Goal: Task Accomplishment & Management: Use online tool/utility

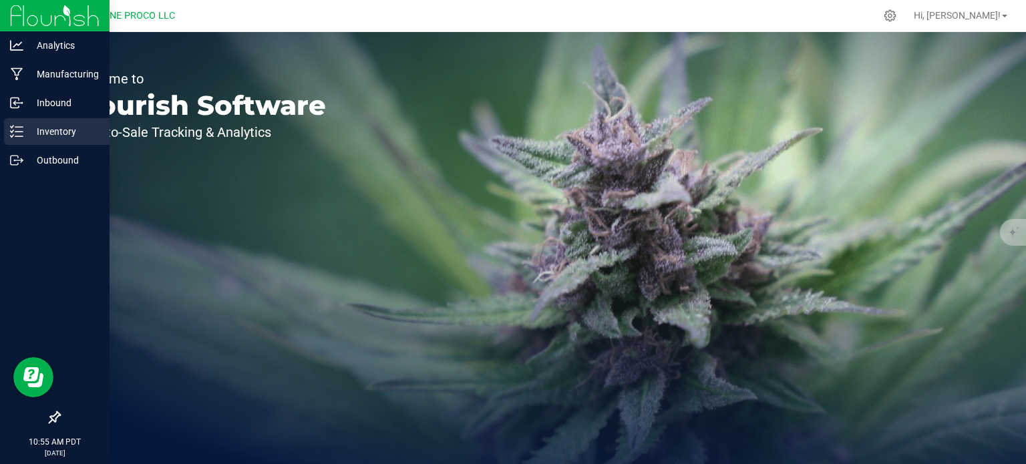
click at [37, 138] on p "Inventory" at bounding box center [63, 132] width 80 height 16
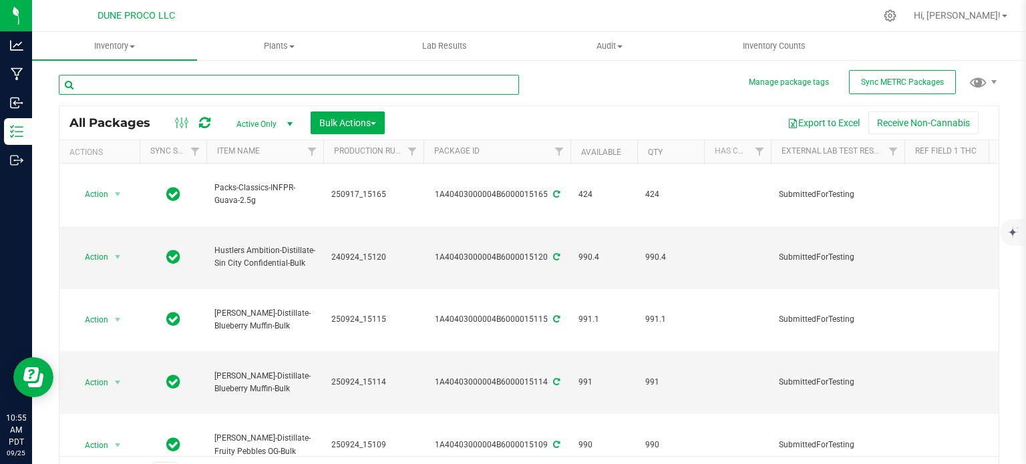
click at [124, 90] on input "text" at bounding box center [289, 85] width 460 height 20
paste input "25626-13274"
type input "25626-13274"
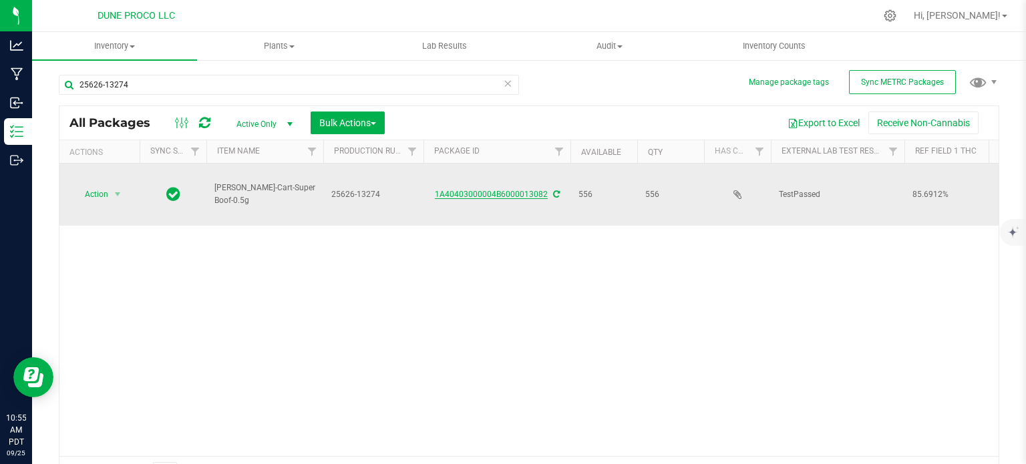
click at [466, 190] on link "1A40403000004B6000013082" at bounding box center [491, 194] width 113 height 9
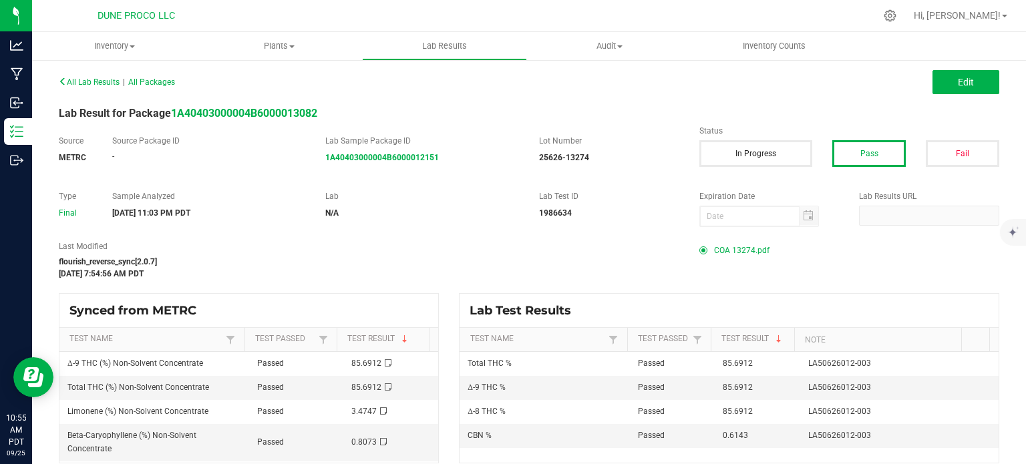
click at [729, 258] on span "COA 13274.pdf" at bounding box center [741, 251] width 55 height 20
click at [933, 80] on button "Edit" at bounding box center [966, 82] width 67 height 24
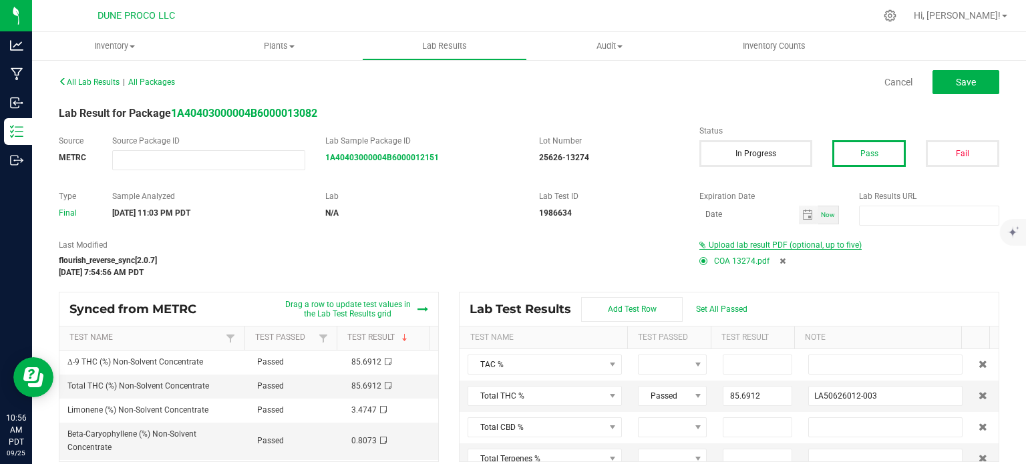
click at [799, 245] on span "Upload lab result PDF (optional, up to five)" at bounding box center [785, 245] width 153 height 9
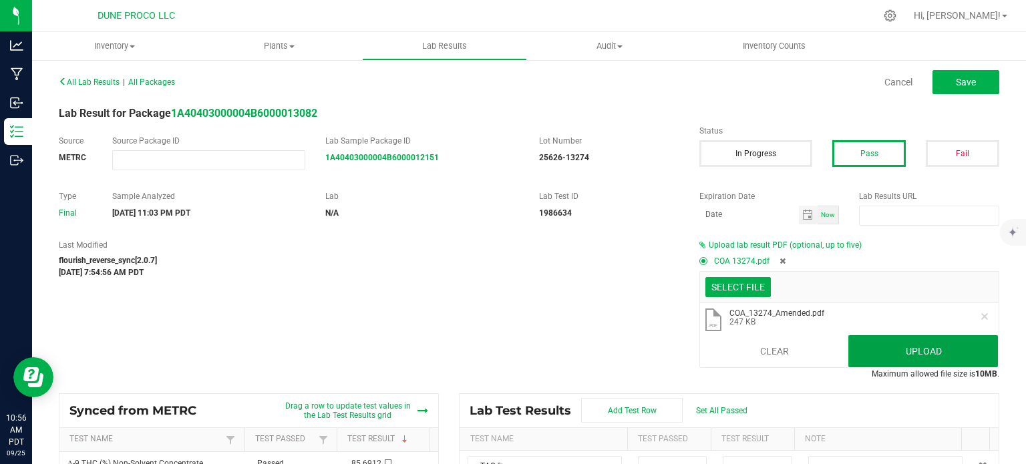
click at [915, 346] on button "Upload" at bounding box center [924, 351] width 150 height 32
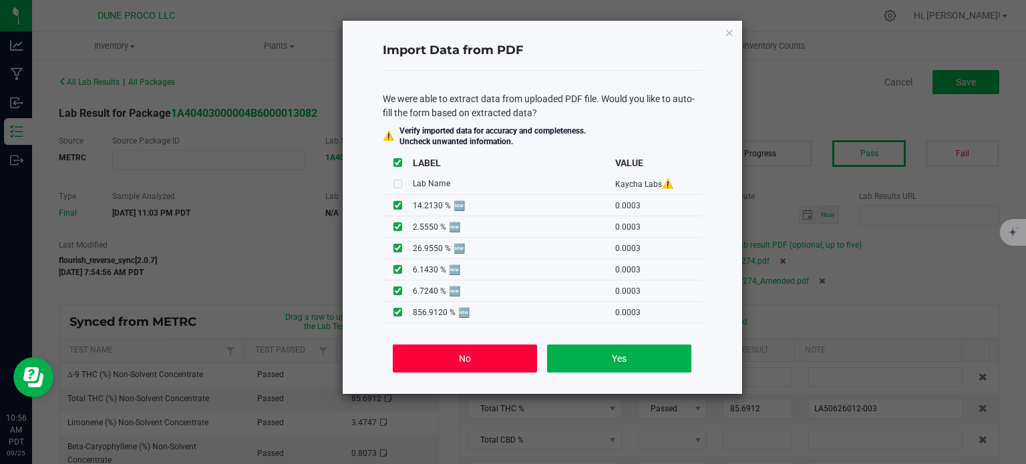
click at [438, 353] on button "No" at bounding box center [465, 359] width 144 height 28
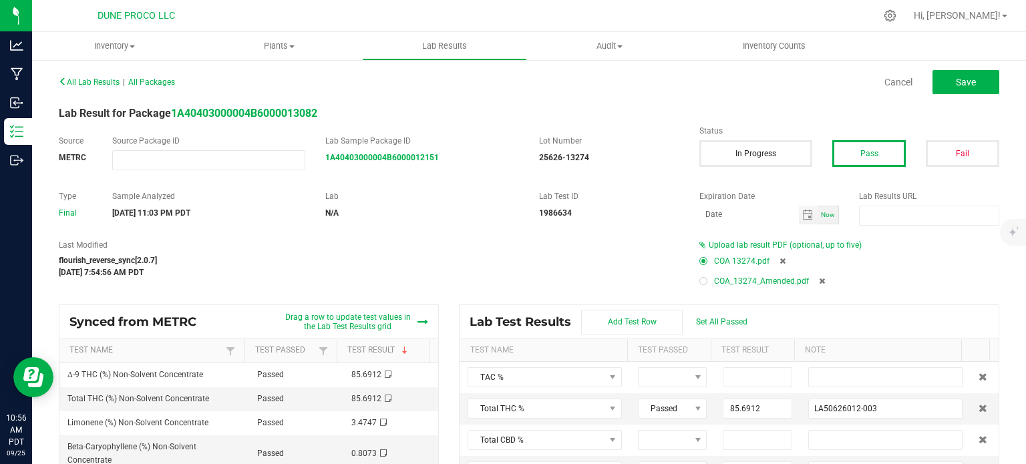
click at [700, 283] on span at bounding box center [707, 281] width 15 height 8
click at [700, 286] on div "COA_13274_Amended.pdf" at bounding box center [850, 281] width 300 height 20
click at [702, 283] on div at bounding box center [704, 281] width 4 height 4
click at [780, 259] on icon at bounding box center [783, 261] width 6 height 8
type input "85.6912"
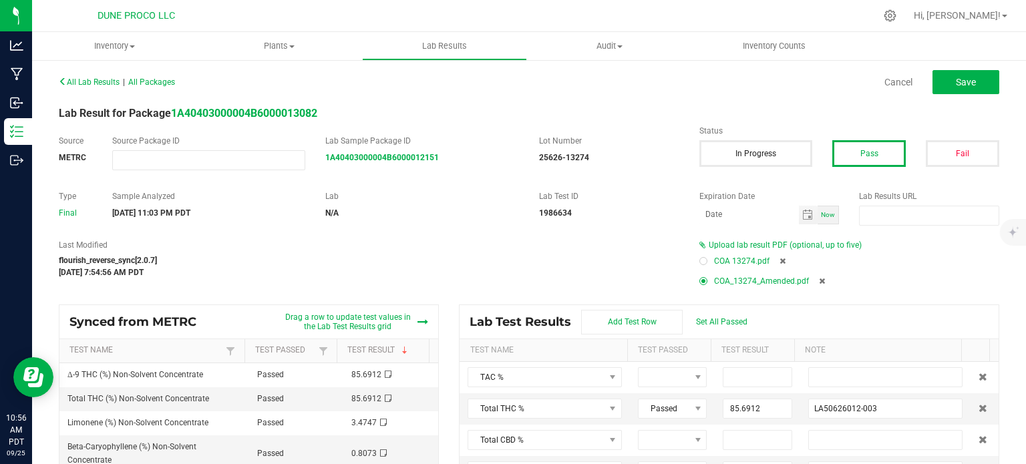
type input "LA50626012-003"
type input "85.6912"
type input "LA50626012-003"
type input "0.6143"
type input "LA50626012-003"
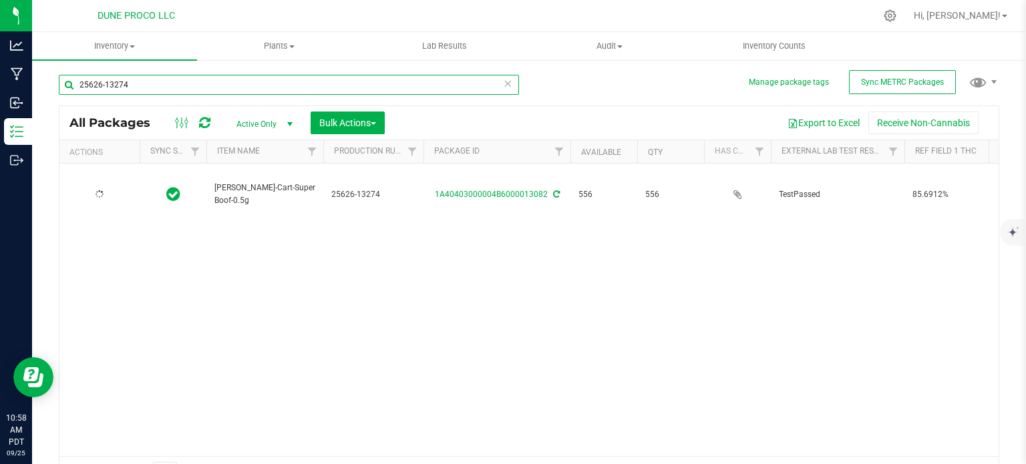
click at [128, 83] on input "25626-13274" at bounding box center [289, 85] width 460 height 20
type input "13113"
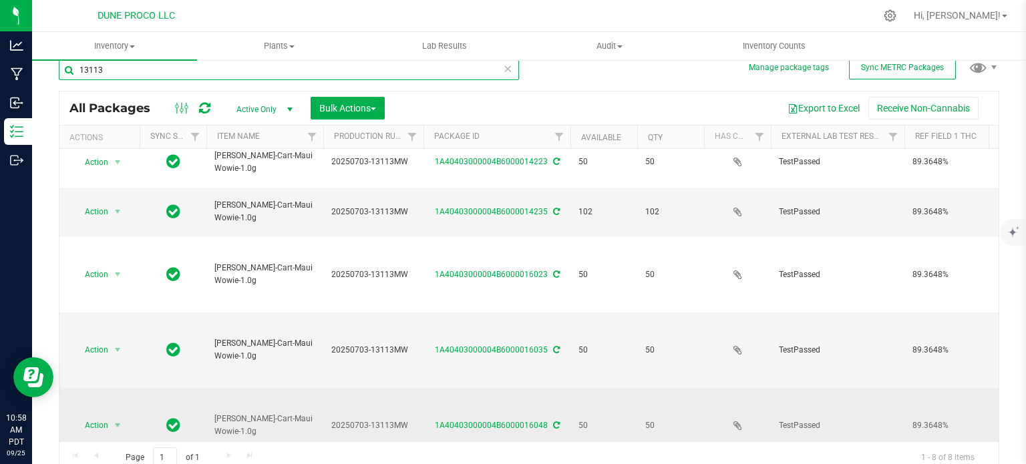
scroll to position [23, 0]
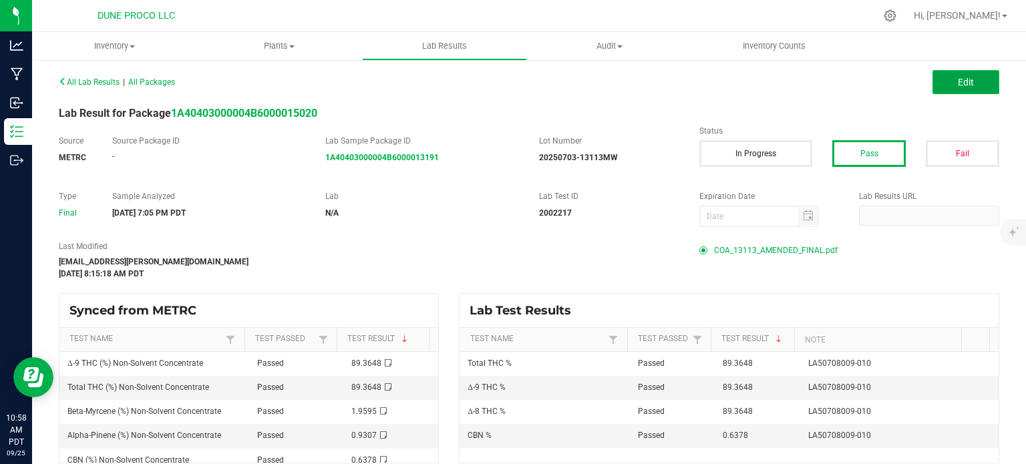
click at [943, 80] on button "Edit" at bounding box center [966, 82] width 67 height 24
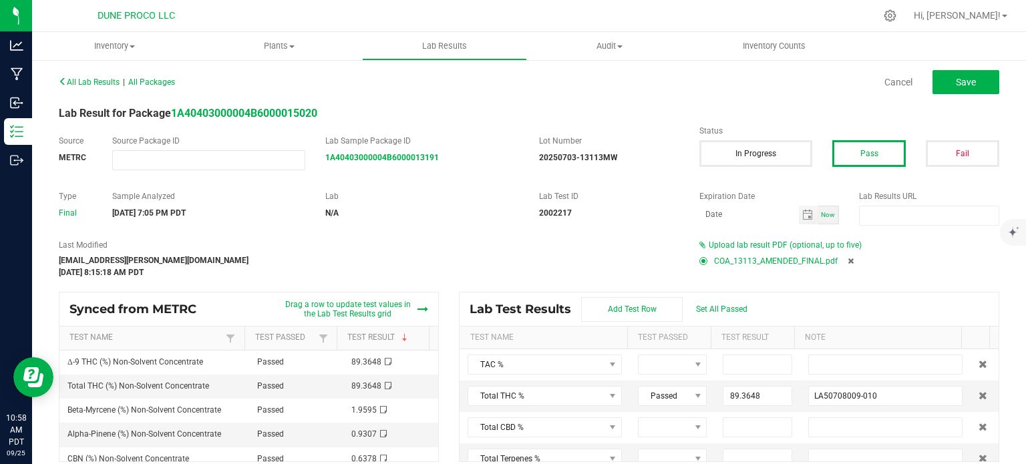
click at [848, 259] on icon at bounding box center [851, 261] width 6 height 8
type input "89.3648"
type input "LA50708009-010"
type input "89.3648"
type input "LA50708009-010"
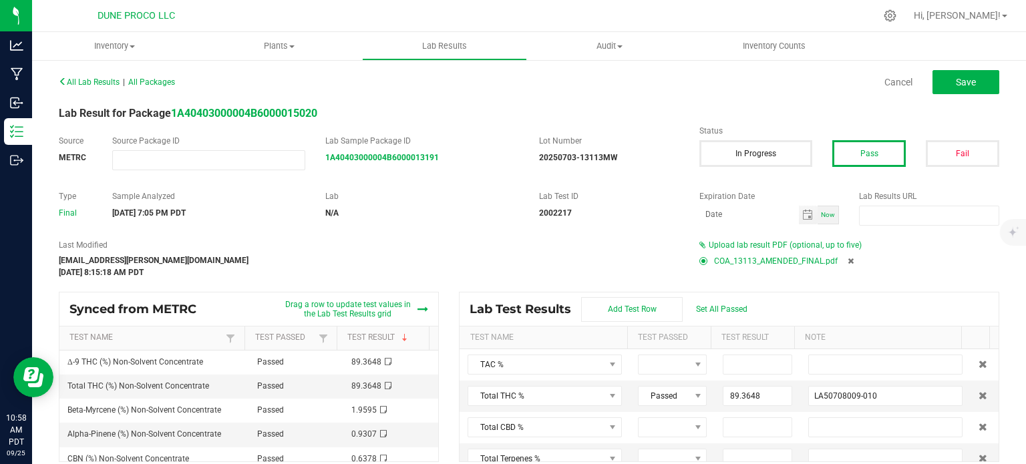
type input "0.6378"
type input "LA50708009-010"
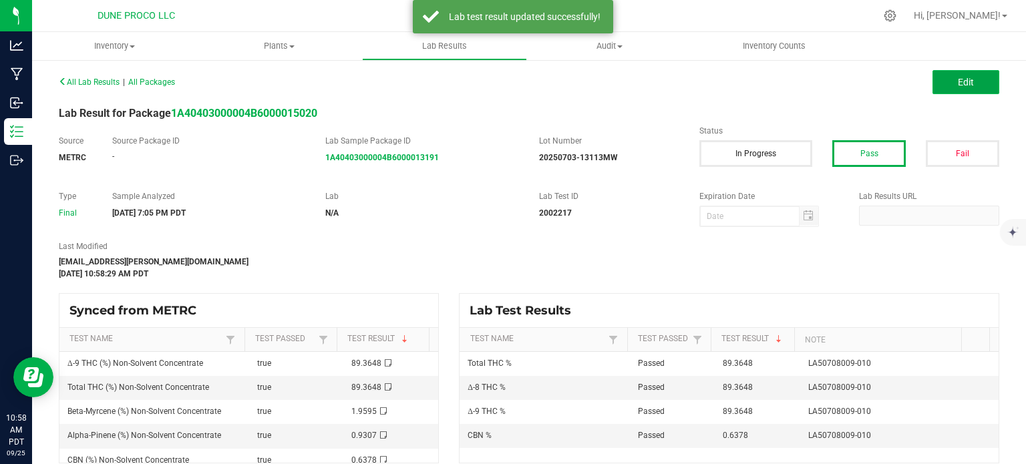
click at [958, 84] on span "Edit" at bounding box center [966, 82] width 16 height 11
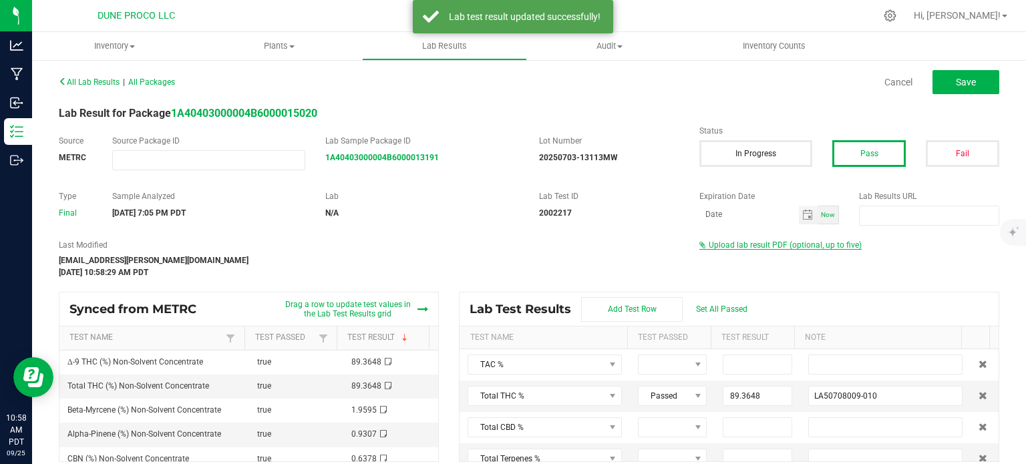
click at [761, 245] on span "Upload lab result PDF (optional, up to five)" at bounding box center [785, 245] width 153 height 9
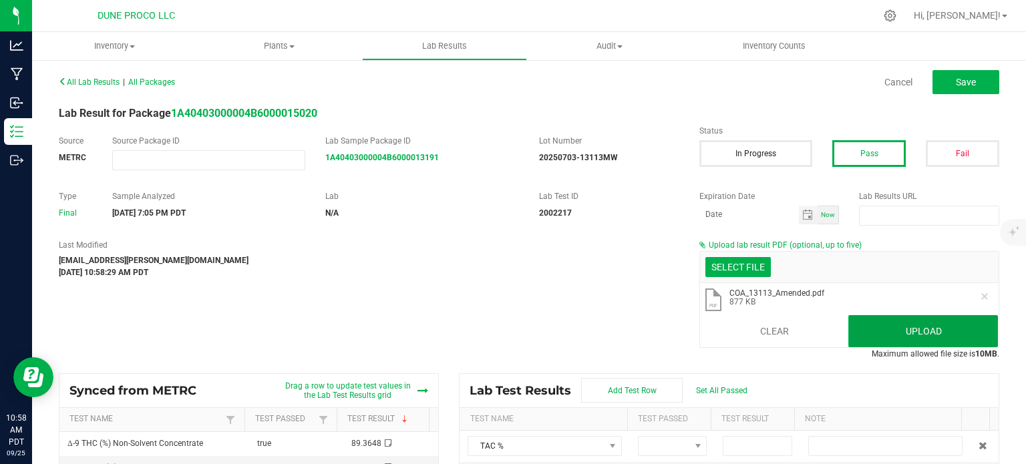
click at [927, 321] on button "Upload" at bounding box center [924, 331] width 150 height 32
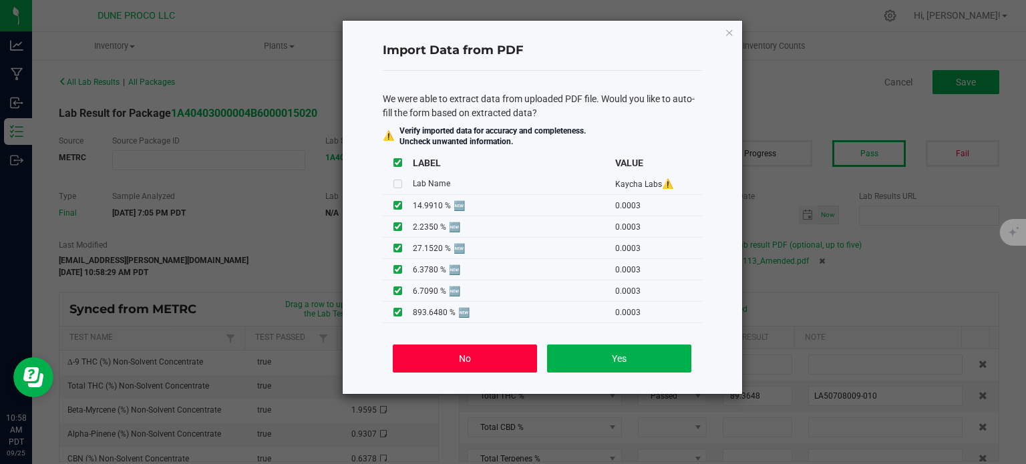
click at [470, 359] on button "No" at bounding box center [465, 359] width 144 height 28
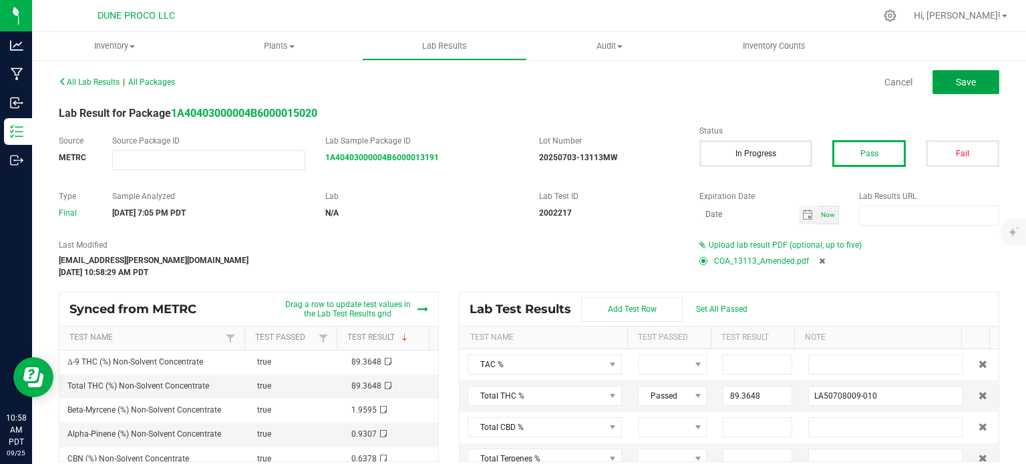
click at [956, 80] on span "Save" at bounding box center [966, 82] width 20 height 11
type input "89.3648"
type input "LA50708009-010"
type input "89.3648"
type input "LA50708009-010"
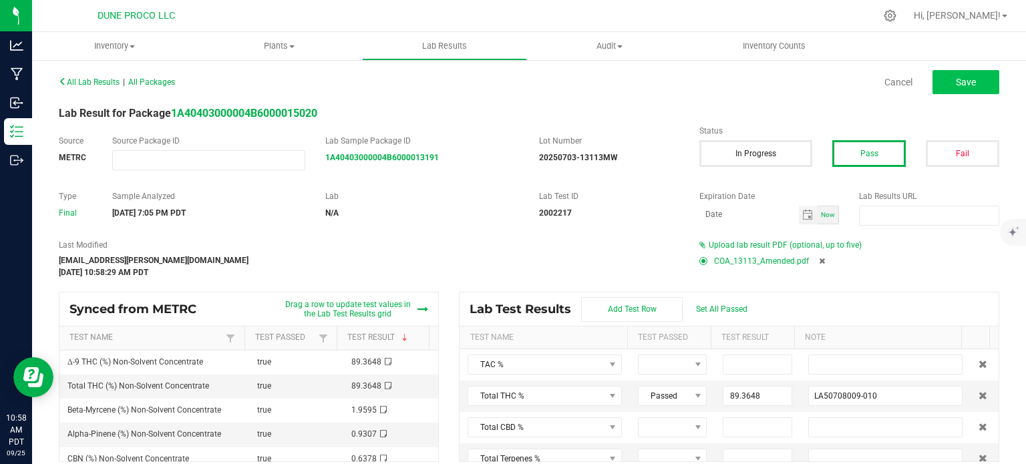
type input "0.6378"
type input "LA50708009-010"
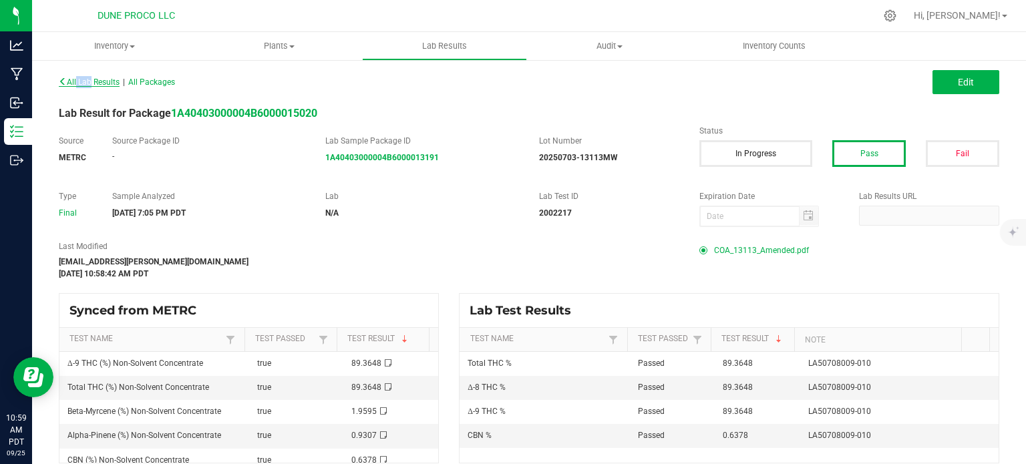
drag, startPoint x: 85, startPoint y: 82, endPoint x: 75, endPoint y: 77, distance: 11.1
click at [75, 78] on span "All Lab Results" at bounding box center [89, 82] width 61 height 9
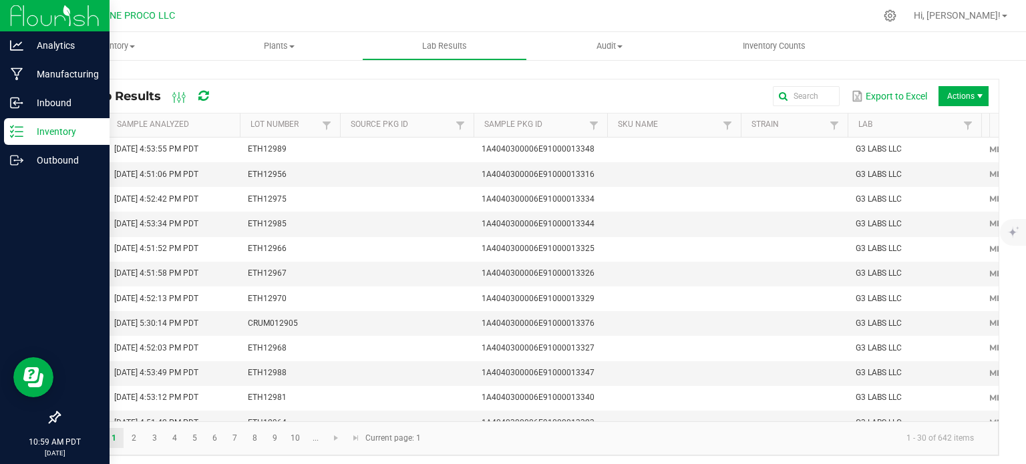
click at [31, 137] on p "Inventory" at bounding box center [63, 132] width 80 height 16
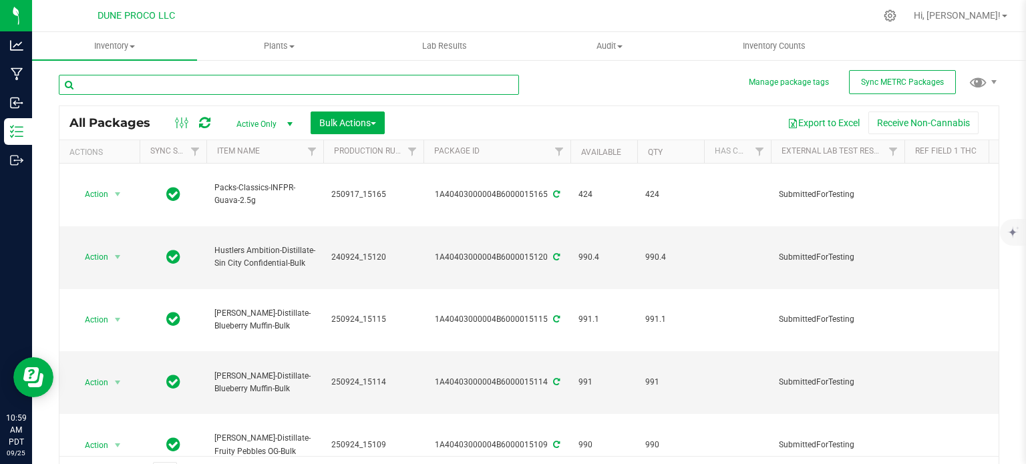
click at [136, 88] on input "text" at bounding box center [289, 85] width 460 height 20
paste input "250715_123085"
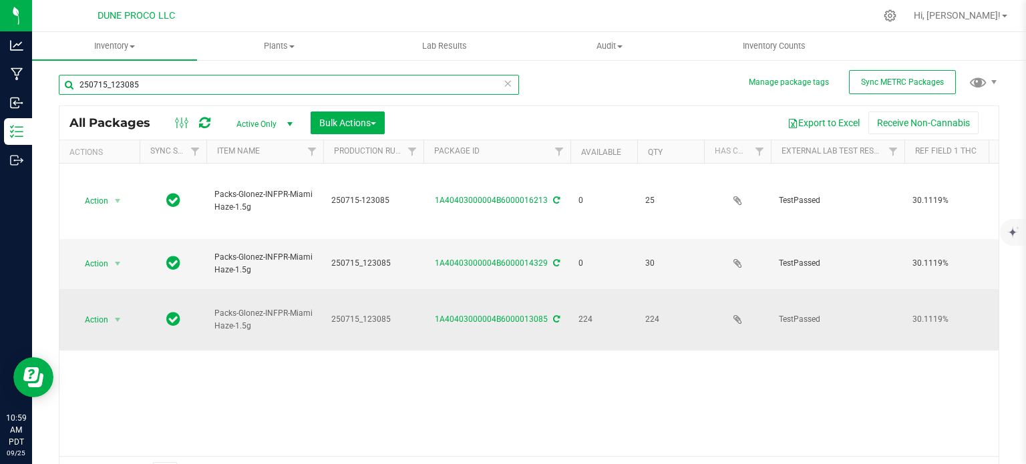
type input "250715_123085"
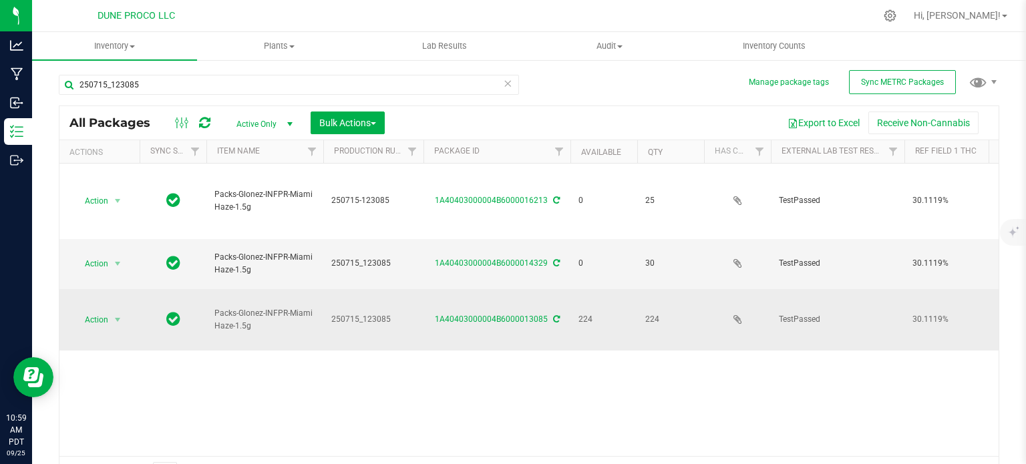
click at [488, 313] on div "1A40403000004B6000013085" at bounding box center [497, 319] width 151 height 13
click at [490, 315] on link "1A40403000004B6000013085" at bounding box center [491, 319] width 113 height 9
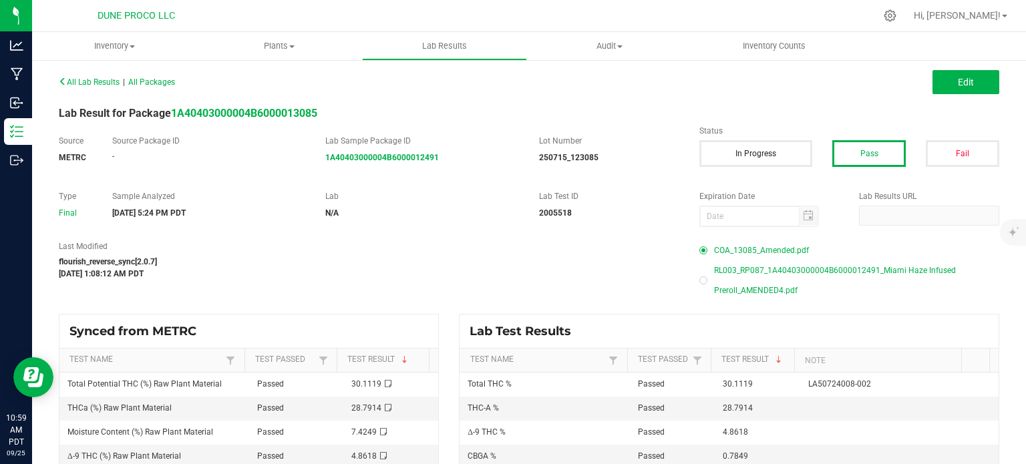
click at [746, 251] on span "COA_13085_Amended.pdf" at bounding box center [761, 251] width 95 height 20
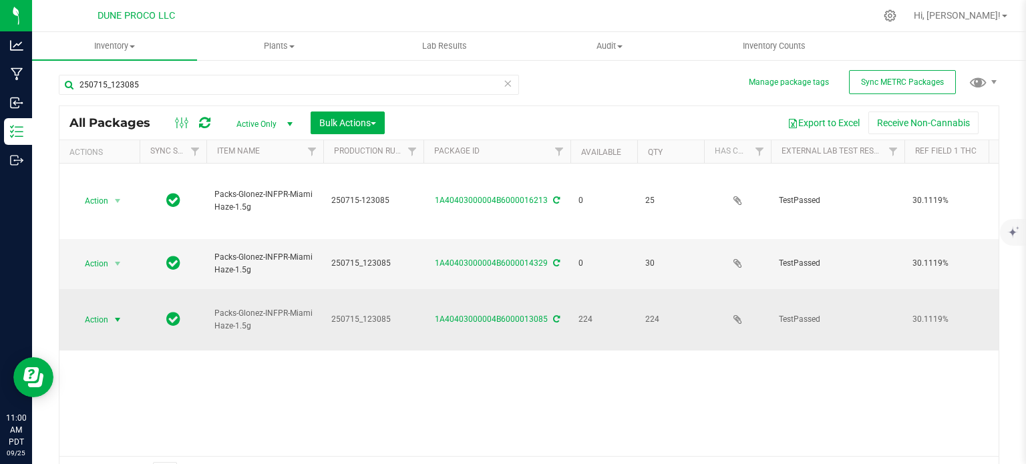
click at [114, 315] on span "select" at bounding box center [117, 320] width 11 height 11
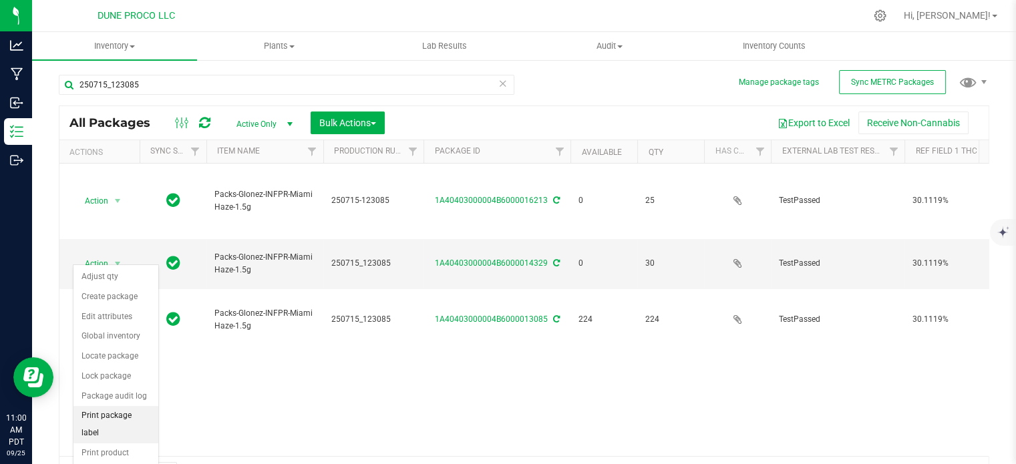
click at [117, 408] on li "Print package label" at bounding box center [115, 424] width 85 height 37
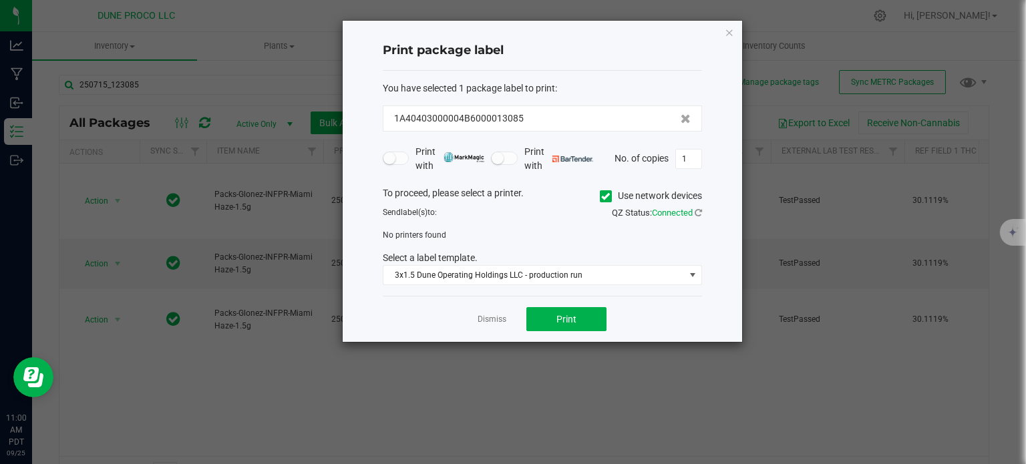
click at [603, 196] on icon at bounding box center [605, 196] width 9 height 0
click at [0, 0] on input "Use network devices" at bounding box center [0, 0] width 0 height 0
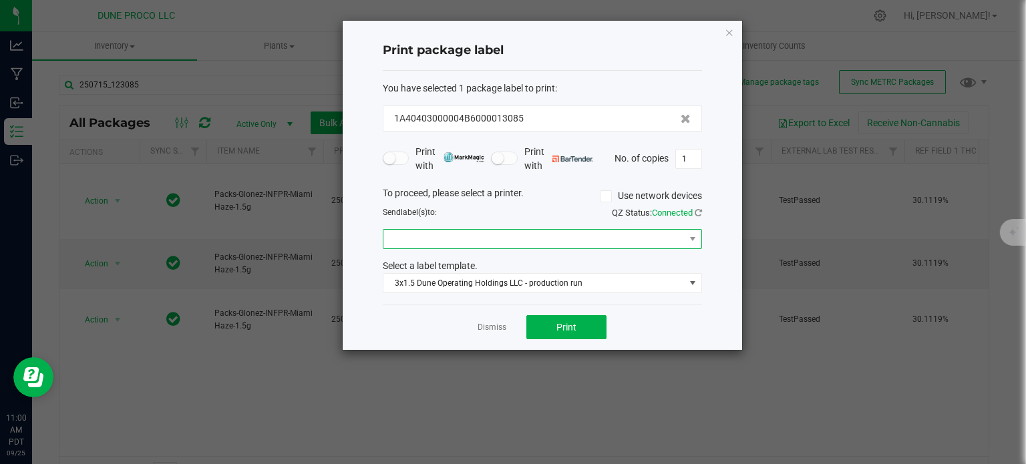
click at [483, 240] on span at bounding box center [534, 239] width 301 height 19
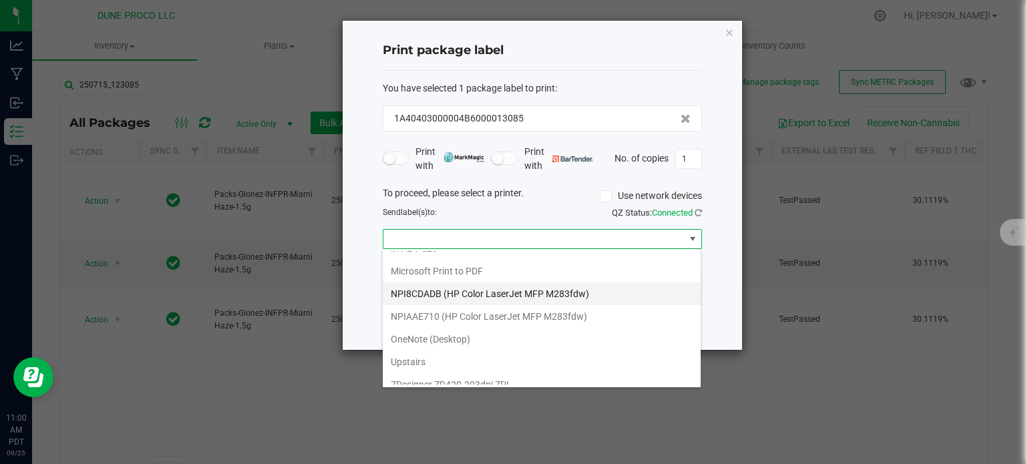
scroll to position [68, 0]
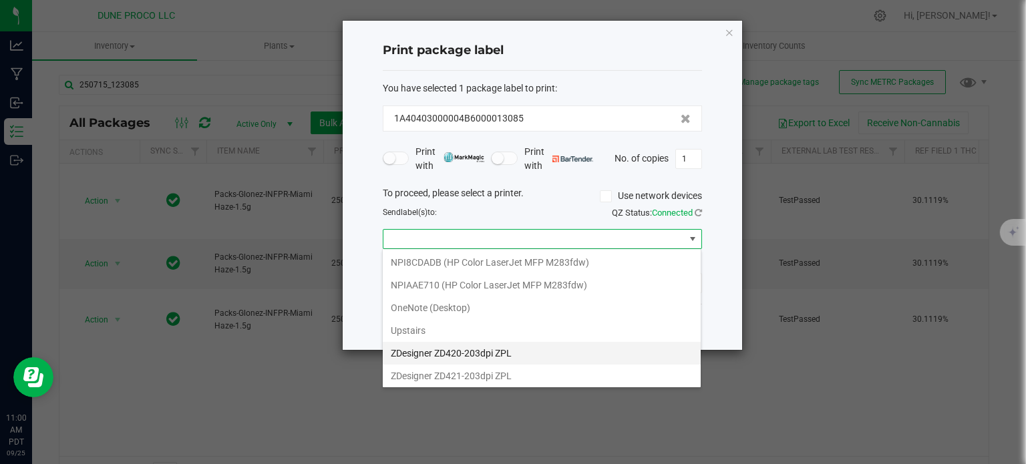
click at [498, 353] on ZPL "ZDesigner ZD420-203dpi ZPL" at bounding box center [542, 353] width 318 height 23
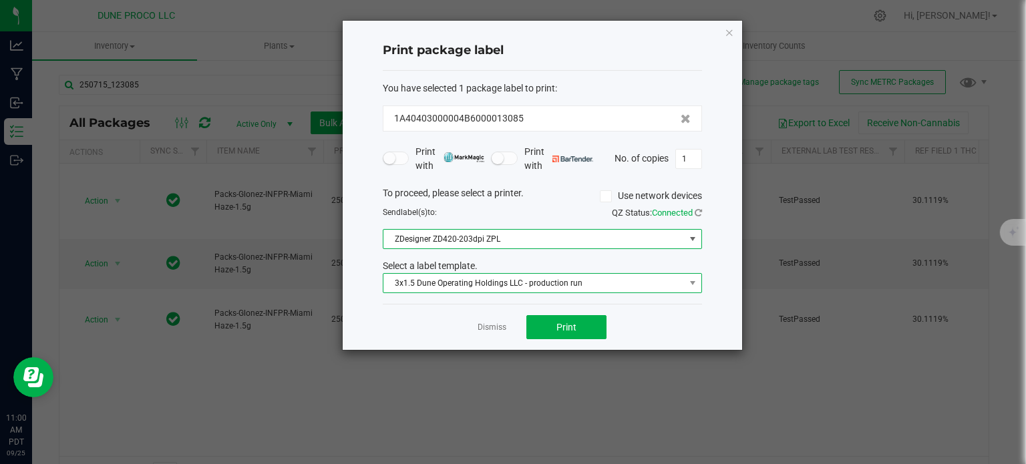
click at [486, 284] on span "3x1.5 Dune Operating Holdings LLC - production run" at bounding box center [534, 283] width 301 height 19
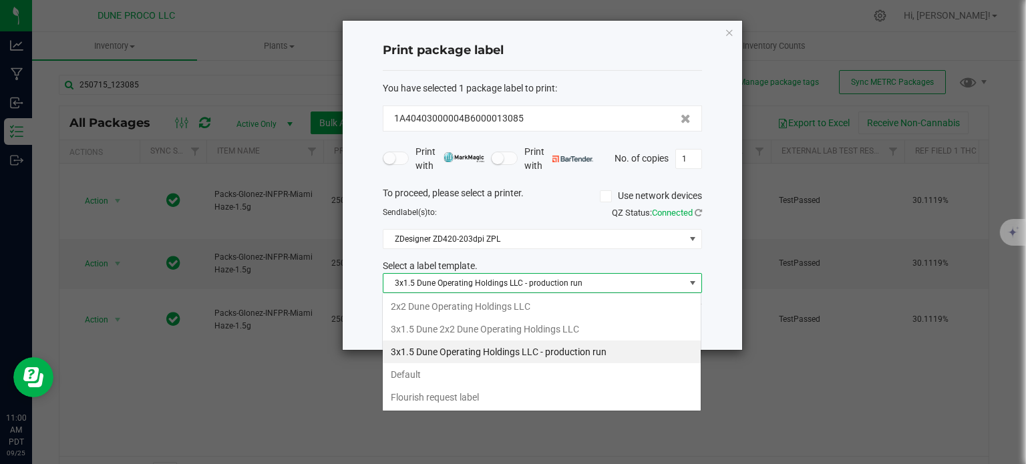
scroll to position [19, 319]
click at [489, 353] on li "3x1.5 Dune Operating Holdings LLC - production run" at bounding box center [542, 352] width 318 height 23
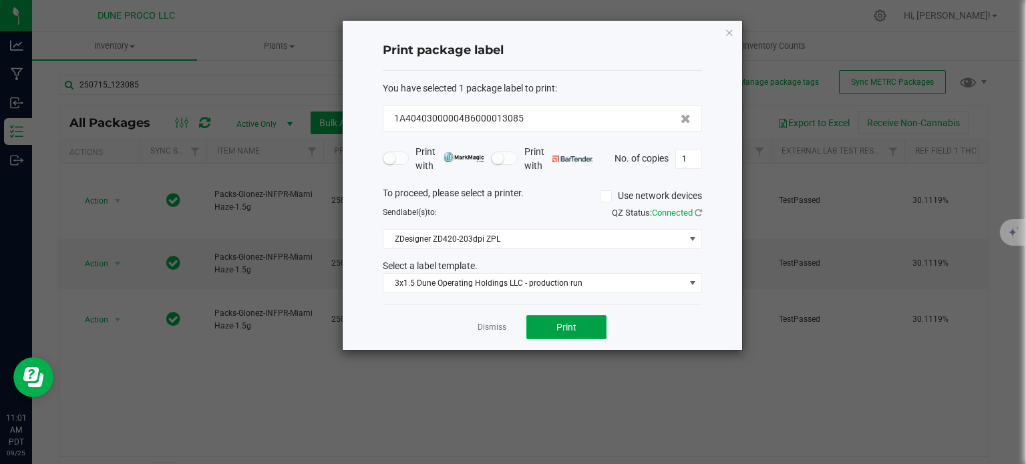
click at [557, 323] on span "Print" at bounding box center [567, 327] width 20 height 11
click at [724, 36] on div "Print package label You have selected 1 package label to print : 1A40403000004B…" at bounding box center [543, 185] width 400 height 329
click at [725, 32] on icon "button" at bounding box center [729, 32] width 9 height 16
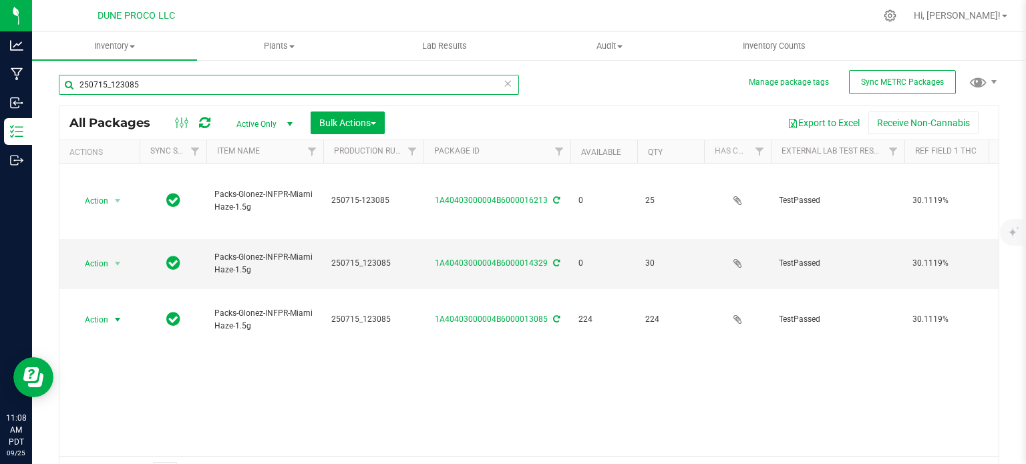
click at [156, 83] on input "250715_123085" at bounding box center [289, 85] width 460 height 20
paste input "2505ACE0581_P_05223"
click at [124, 93] on input "2505ACE0581_P_05223" at bounding box center [289, 85] width 460 height 20
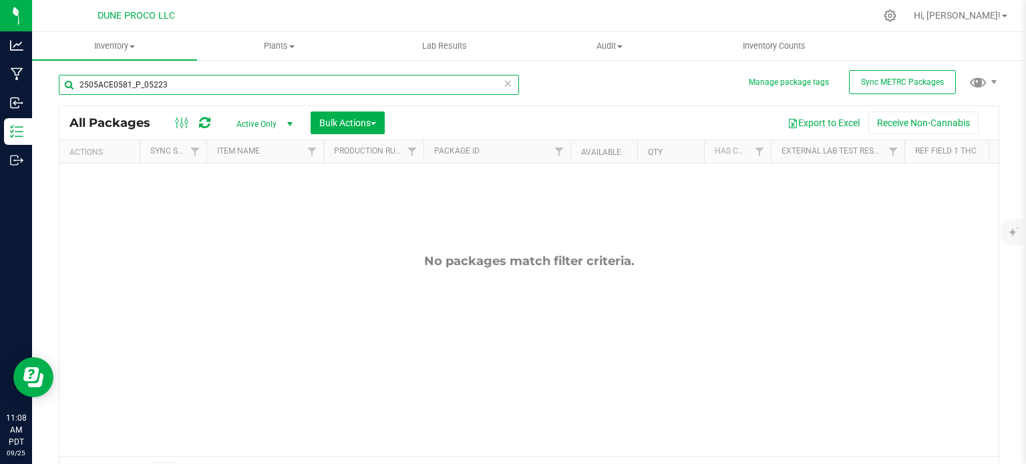
click at [225, 88] on input "2505ACE0581_P_05223" at bounding box center [289, 85] width 460 height 20
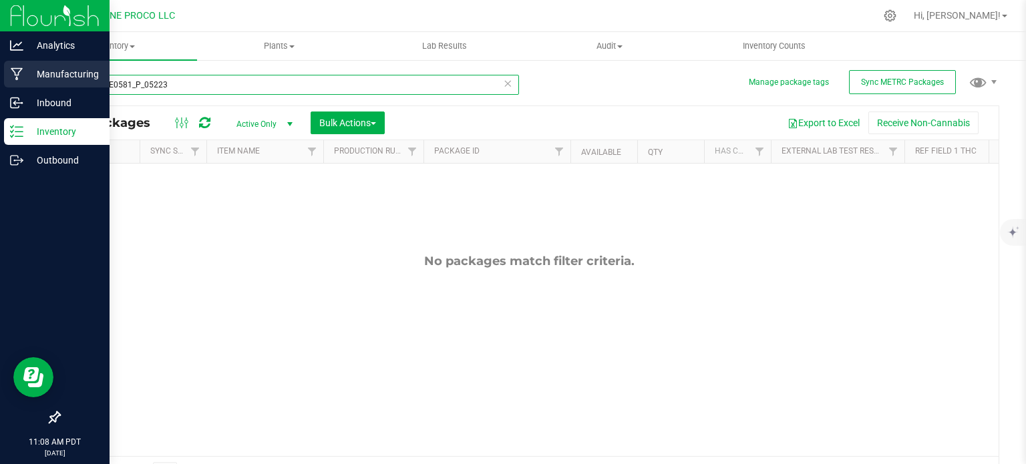
drag, startPoint x: 190, startPoint y: 86, endPoint x: 79, endPoint y: 61, distance: 114.4
click at [79, 61] on div "Analytics Manufacturing Inbound Inventory Outbound 11:08 AM PDT [DATE] 09/25 DU…" at bounding box center [513, 232] width 1026 height 464
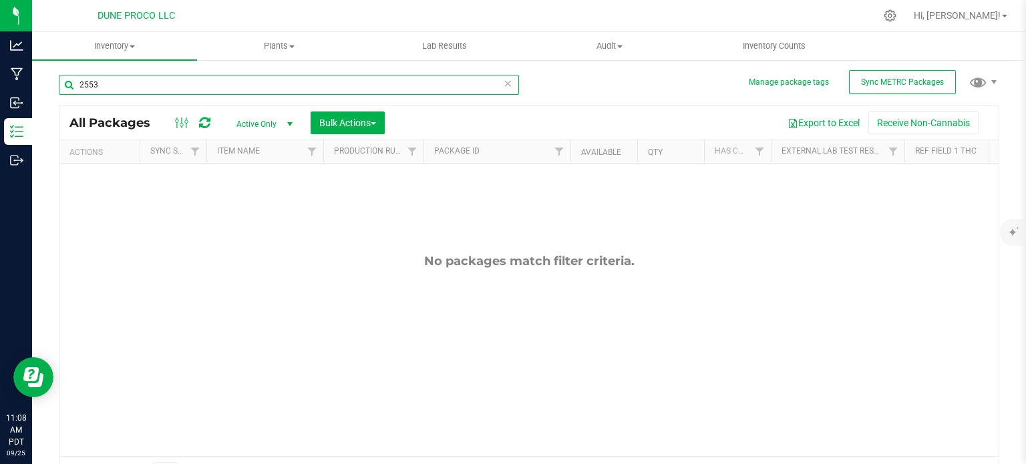
click at [110, 88] on input "2553" at bounding box center [289, 85] width 460 height 20
type input "5223"
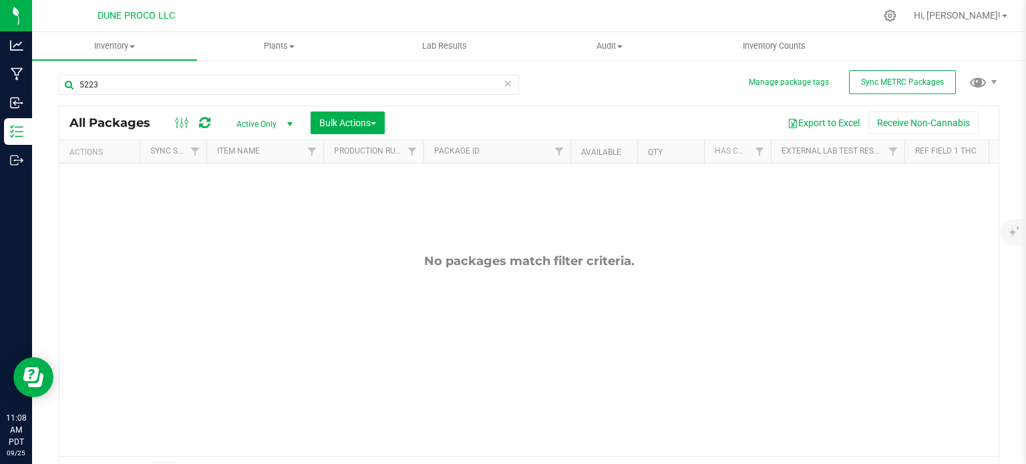
click at [243, 125] on span "Active Only" at bounding box center [261, 124] width 73 height 19
click at [249, 216] on li "External" at bounding box center [261, 226] width 72 height 20
click at [257, 118] on span "External" at bounding box center [261, 124] width 73 height 19
click at [245, 210] on li "All" at bounding box center [261, 206] width 72 height 20
click at [253, 123] on span "All" at bounding box center [261, 124] width 73 height 19
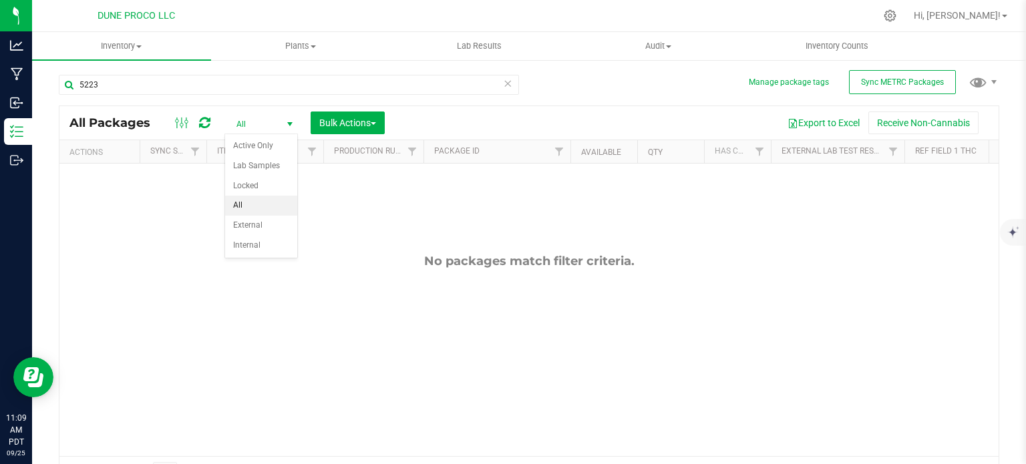
click at [241, 206] on li "All" at bounding box center [261, 206] width 72 height 20
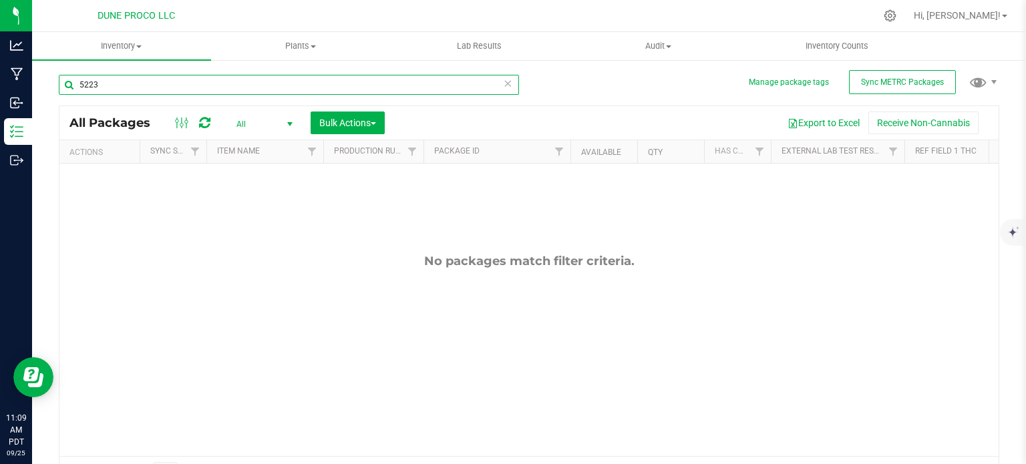
click at [132, 85] on input "5223" at bounding box center [289, 85] width 460 height 20
paste input "042825RSINF"
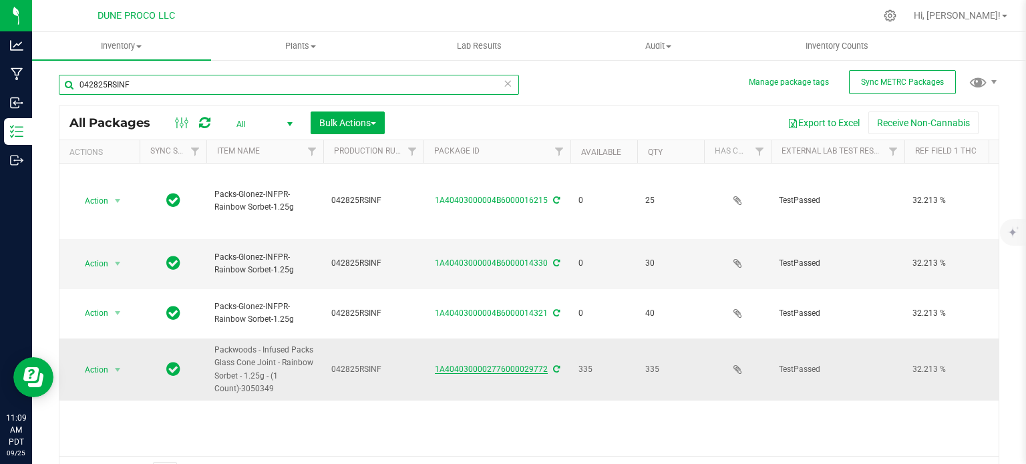
type input "042825RSINF"
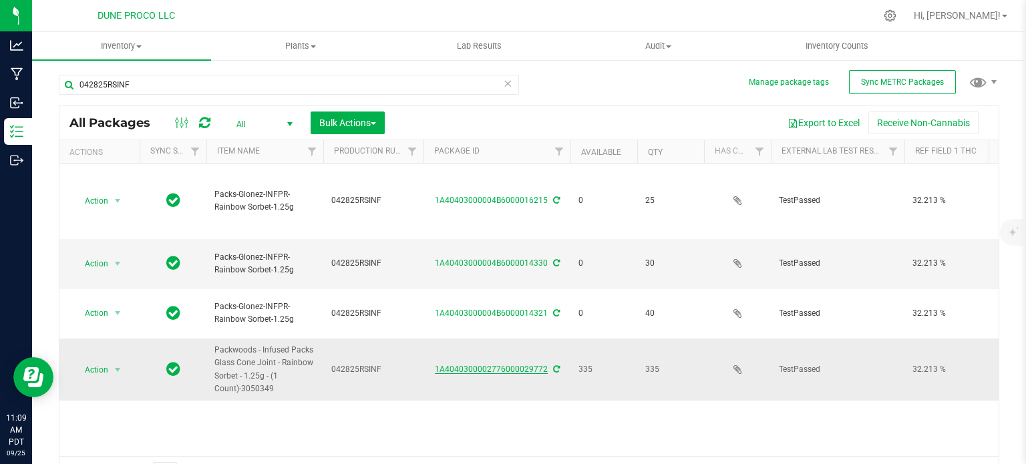
click at [497, 365] on link "1A4040300002776000029772" at bounding box center [491, 369] width 113 height 9
click at [100, 361] on span "Action" at bounding box center [91, 370] width 36 height 19
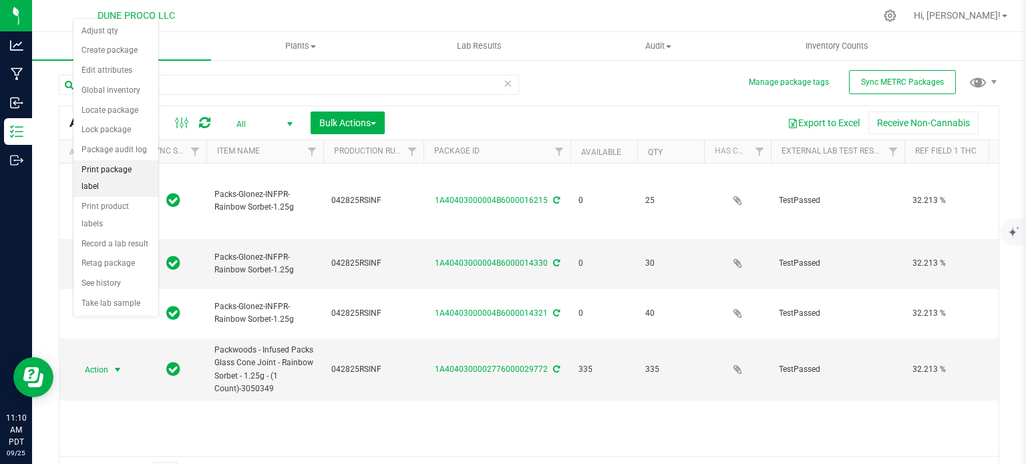
click at [125, 168] on li "Print package label" at bounding box center [115, 178] width 85 height 37
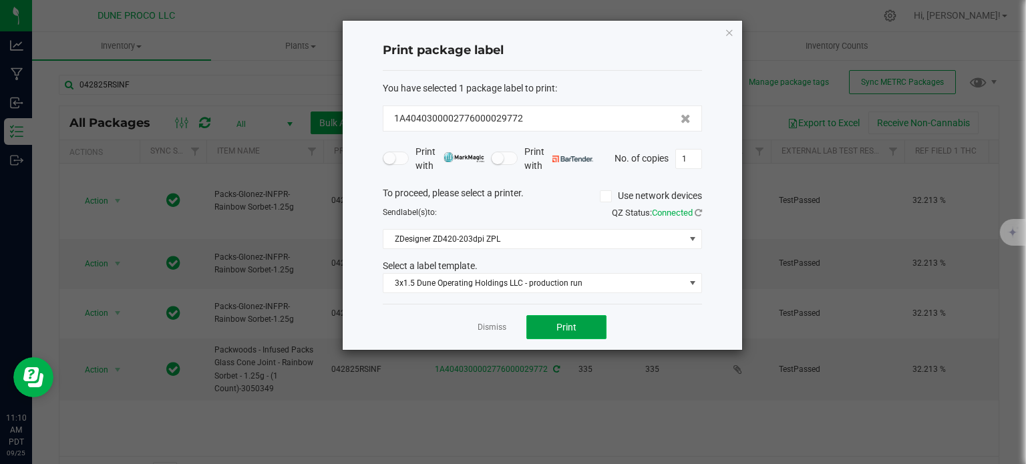
click at [574, 329] on span "Print" at bounding box center [567, 327] width 20 height 11
click at [728, 29] on icon "button" at bounding box center [729, 32] width 9 height 16
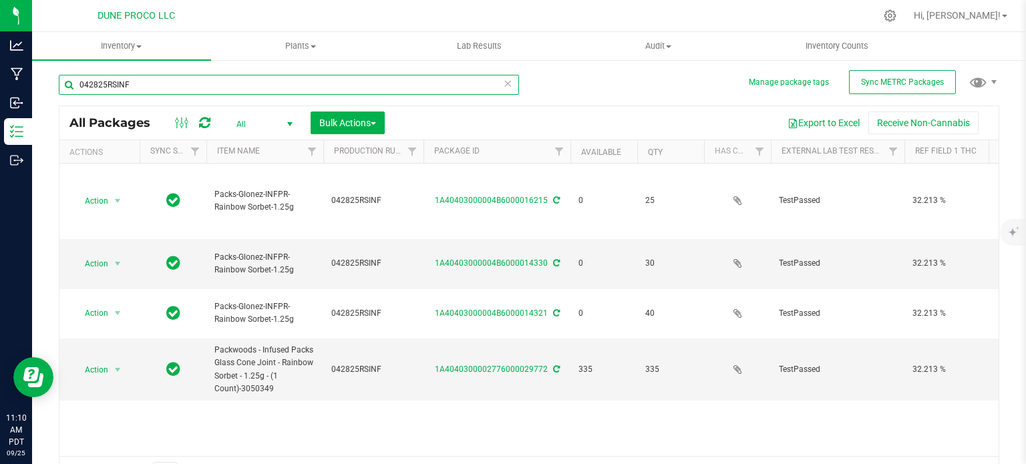
click at [154, 91] on input "042825RSINF" at bounding box center [289, 85] width 460 height 20
paste input "TR-DIS-NS-060625-2"
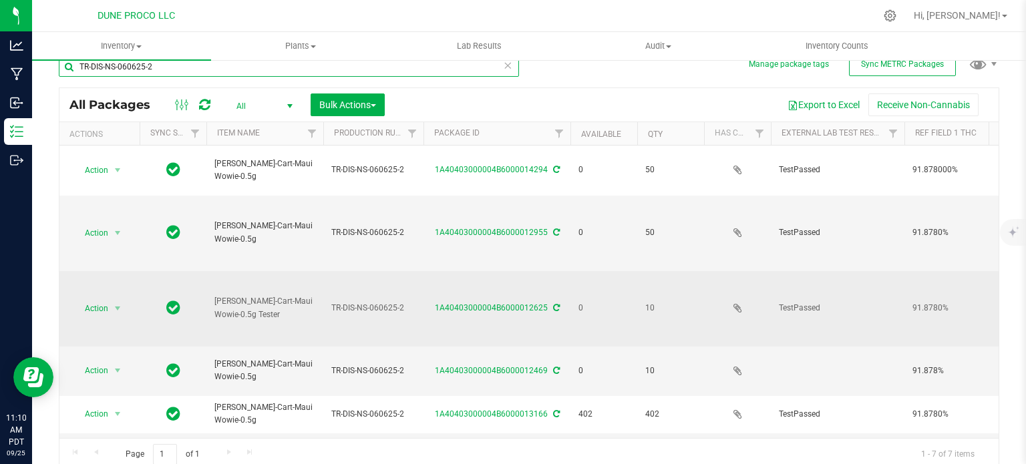
scroll to position [23, 0]
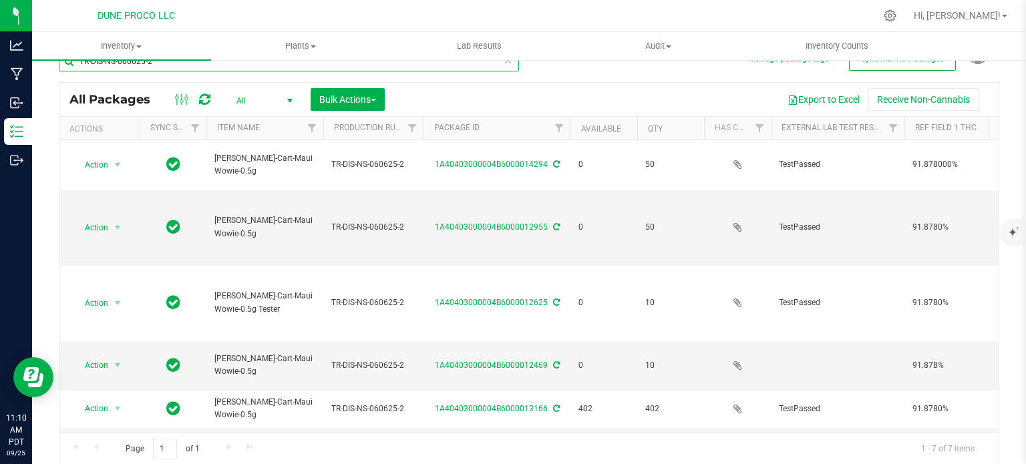
type input "TR-DIS-NS-060625-2"
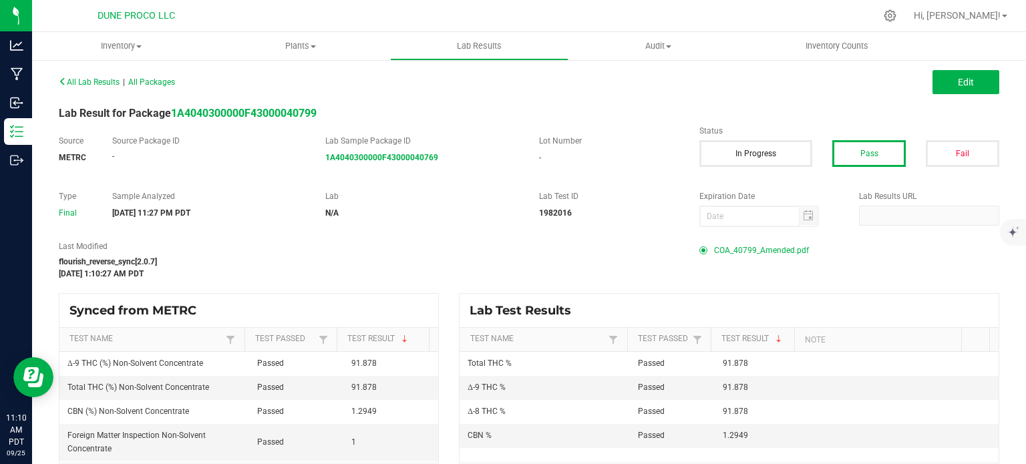
click at [744, 242] on span "COA_40799_Amended.pdf" at bounding box center [761, 251] width 95 height 20
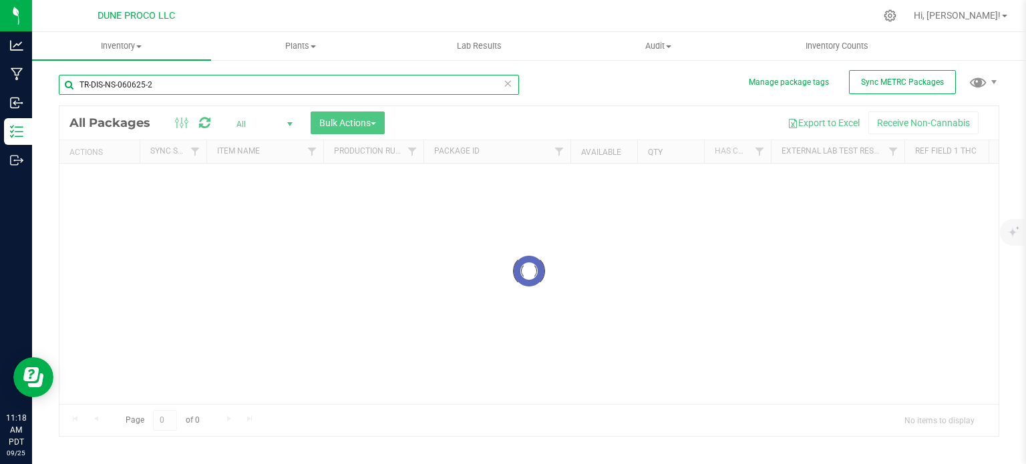
click at [142, 85] on input "TR-DIS-NS-060625-2" at bounding box center [289, 85] width 460 height 20
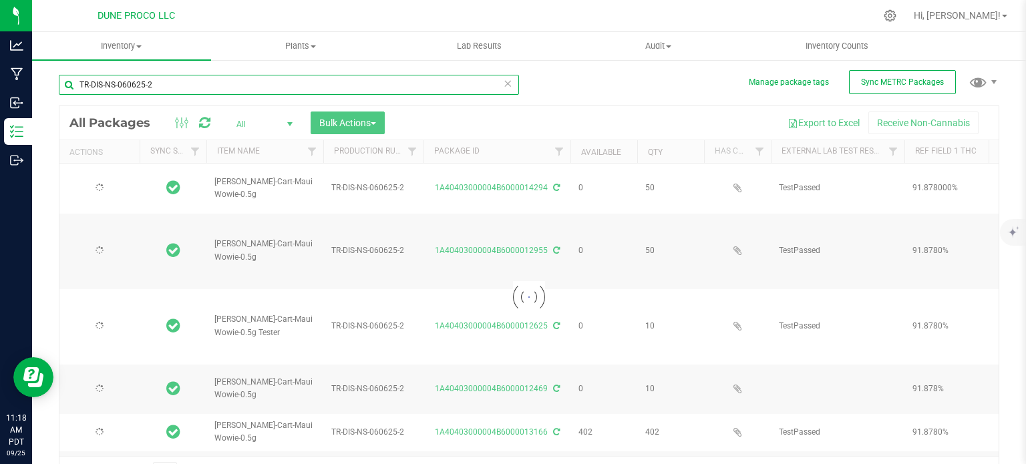
click at [142, 85] on input "TR-DIS-NS-060625-2" at bounding box center [289, 85] width 460 height 20
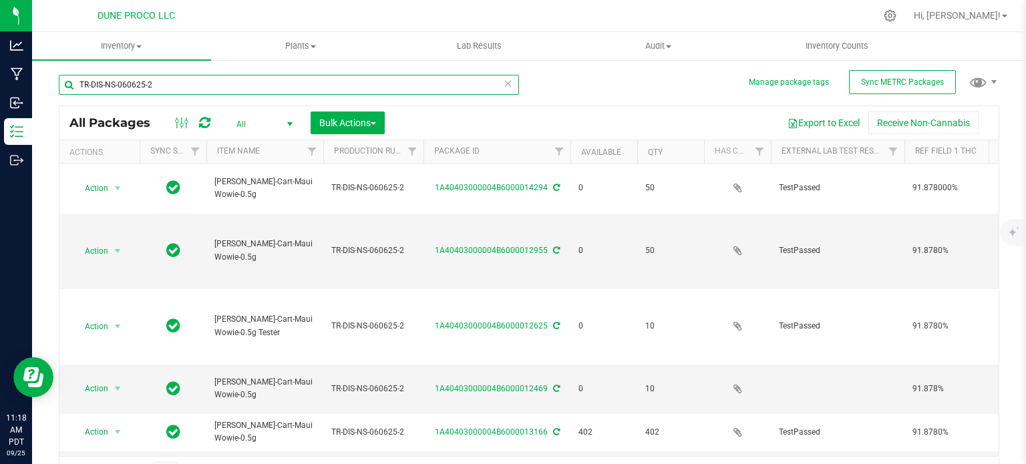
paste input "250812_15046"
type input "250812_15046"
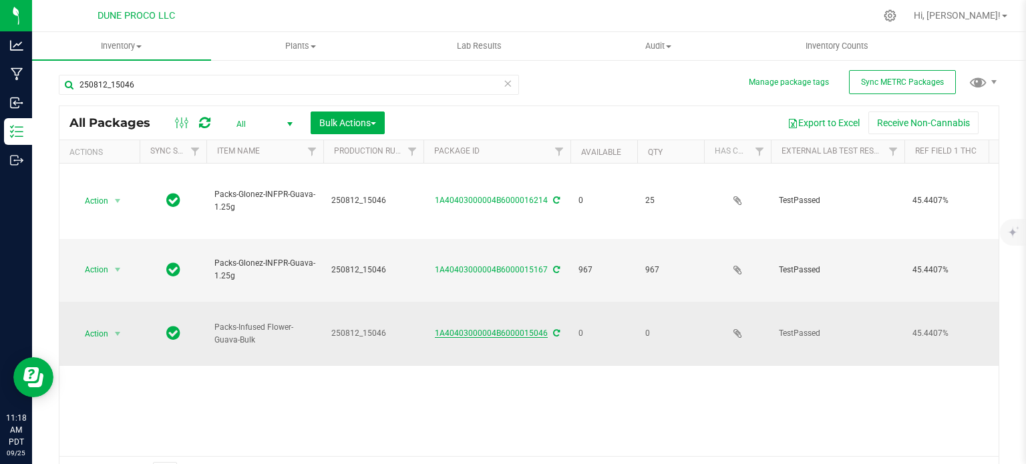
click at [474, 329] on link "1A40403000004B6000015046" at bounding box center [491, 333] width 113 height 9
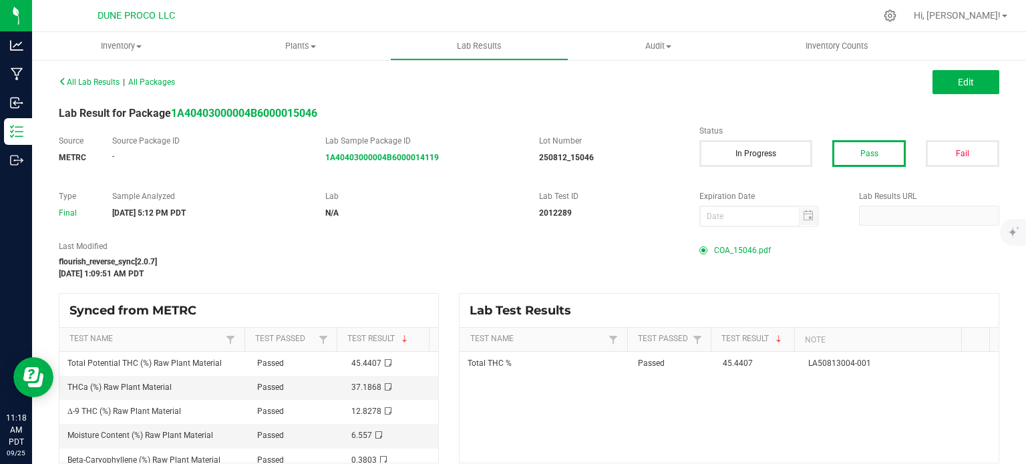
click at [742, 251] on span "COA_15046.pdf" at bounding box center [742, 251] width 57 height 20
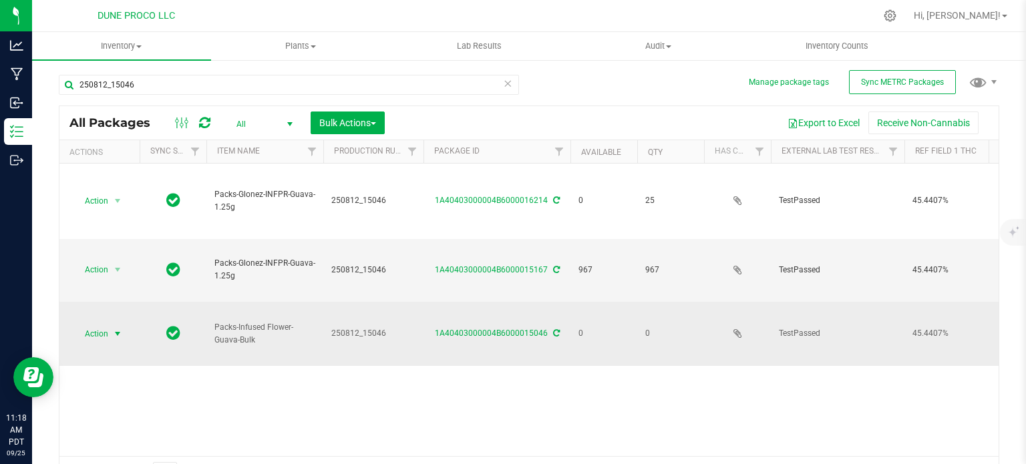
click at [114, 329] on span "select" at bounding box center [117, 334] width 11 height 11
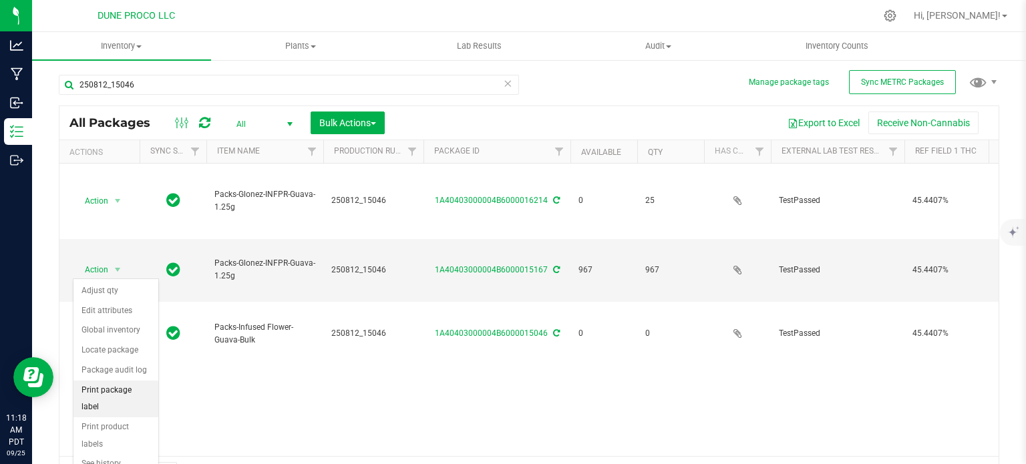
click at [108, 390] on li "Print package label" at bounding box center [115, 399] width 85 height 37
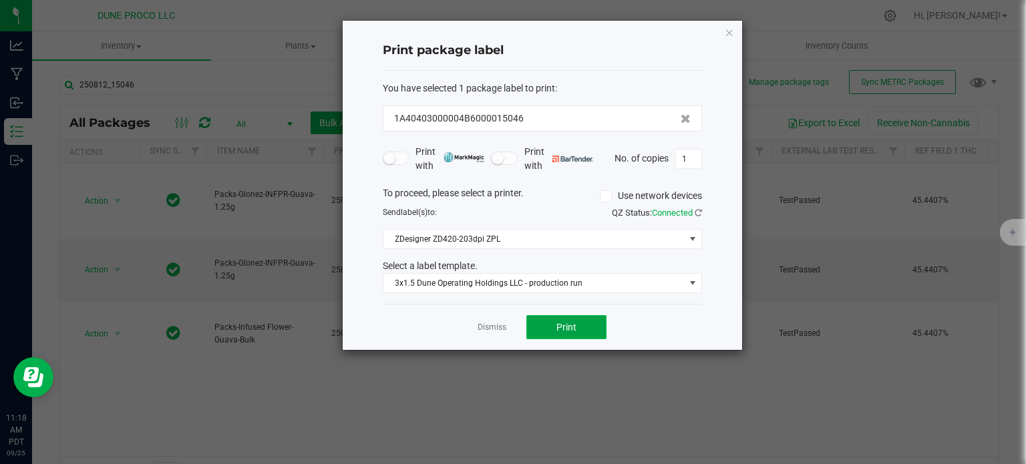
click at [547, 318] on button "Print" at bounding box center [567, 327] width 80 height 24
click at [727, 34] on icon "button" at bounding box center [729, 32] width 9 height 16
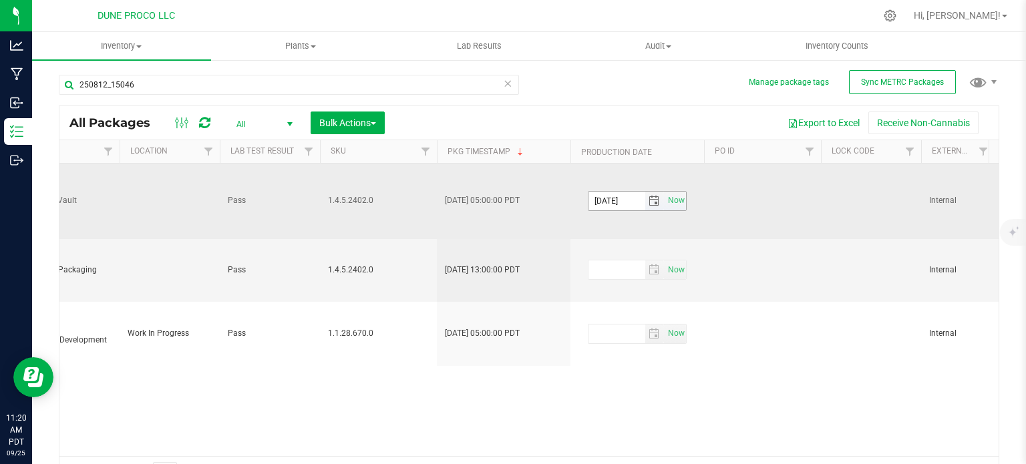
click at [615, 192] on input "[DATE]" at bounding box center [617, 201] width 57 height 19
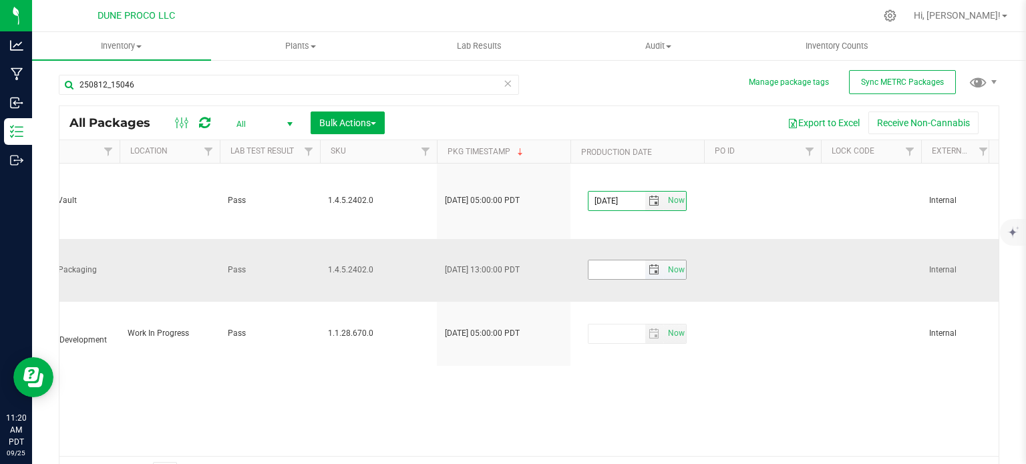
click at [623, 261] on input "text" at bounding box center [617, 270] width 57 height 19
paste input "[DATE]"
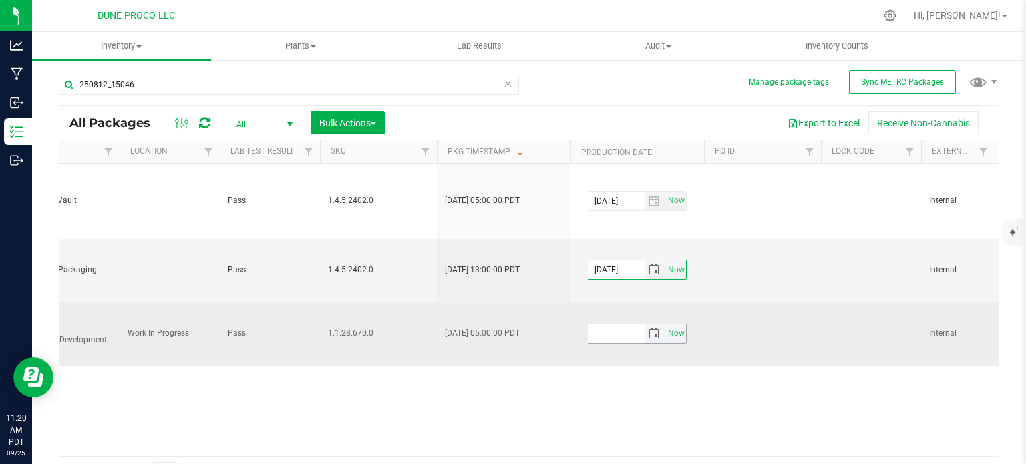
type input "[DATE]"
click at [620, 325] on input "text" at bounding box center [617, 334] width 57 height 19
paste input "[DATE]"
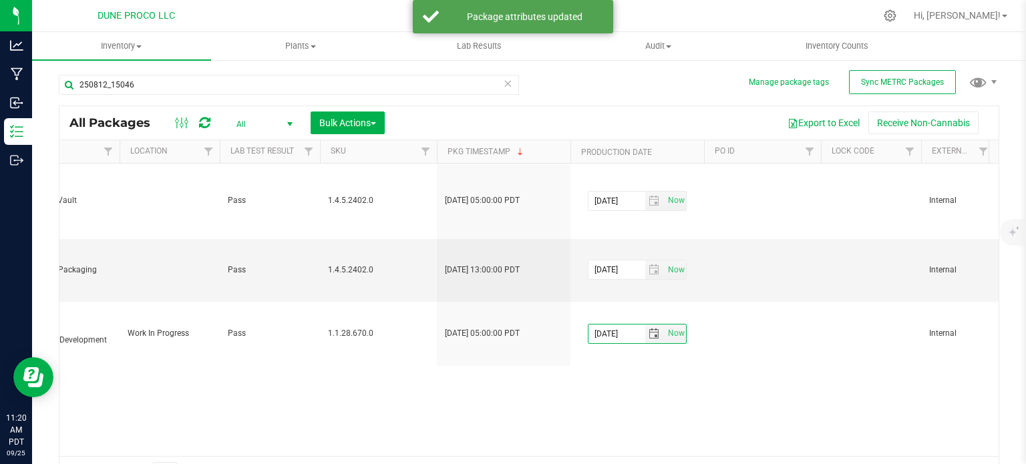
type input "[DATE]"
click at [613, 344] on div "Action Action Edit attributes Global inventory Locate package Package audit log…" at bounding box center [528, 310] width 939 height 293
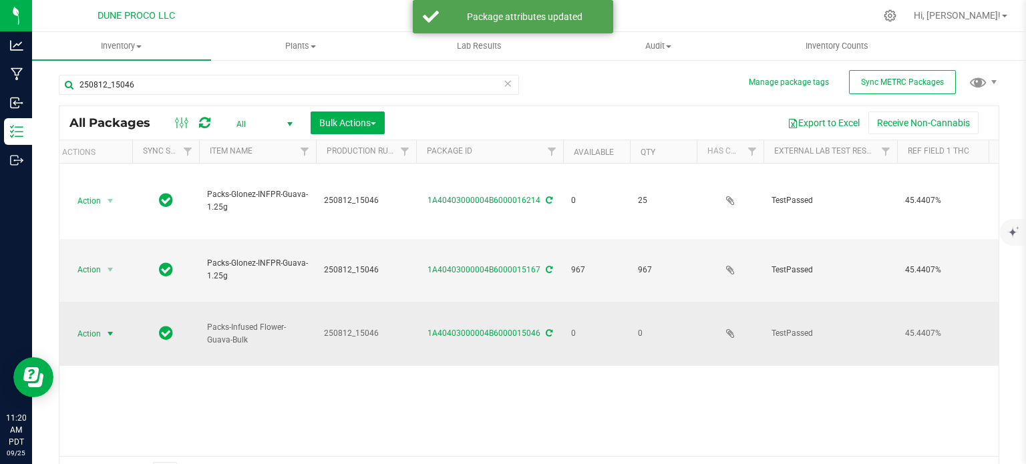
click at [110, 329] on span "select" at bounding box center [110, 334] width 11 height 11
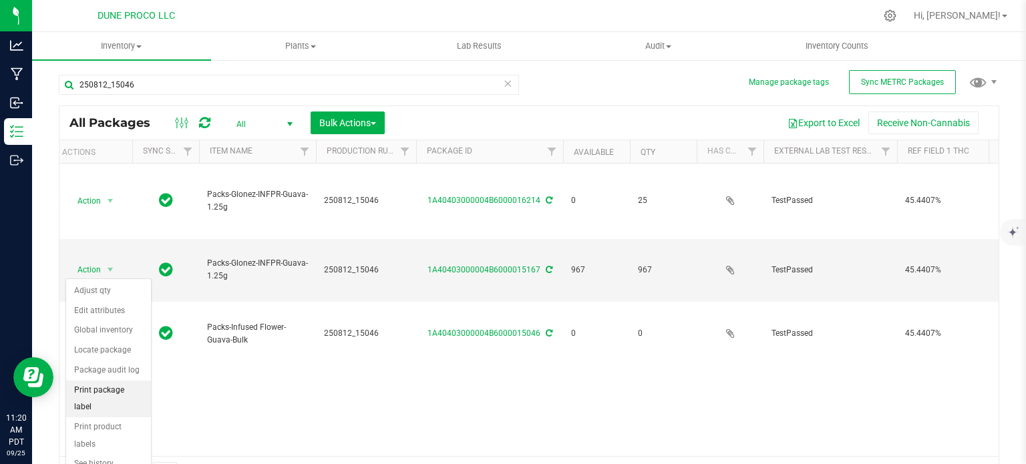
click at [105, 388] on li "Print package label" at bounding box center [108, 399] width 85 height 37
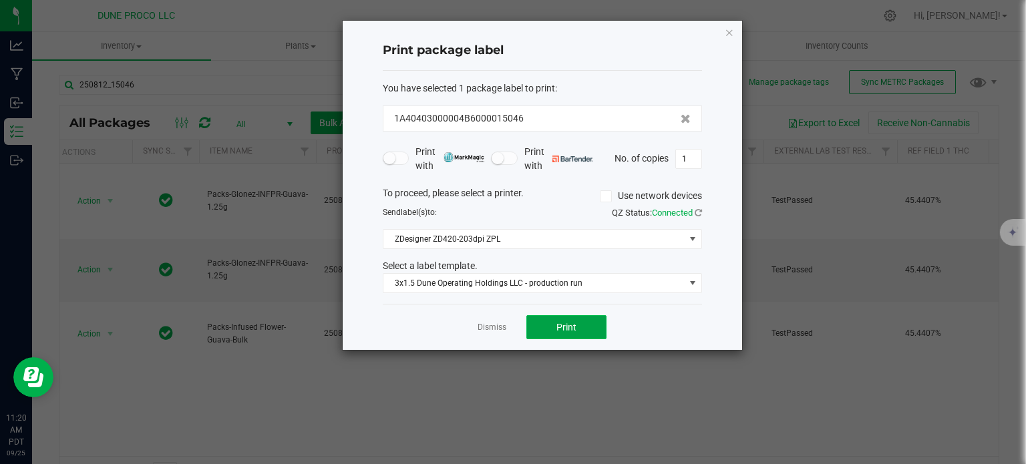
click at [551, 317] on button "Print" at bounding box center [567, 327] width 80 height 24
click at [506, 324] on link "Dismiss" at bounding box center [492, 327] width 29 height 11
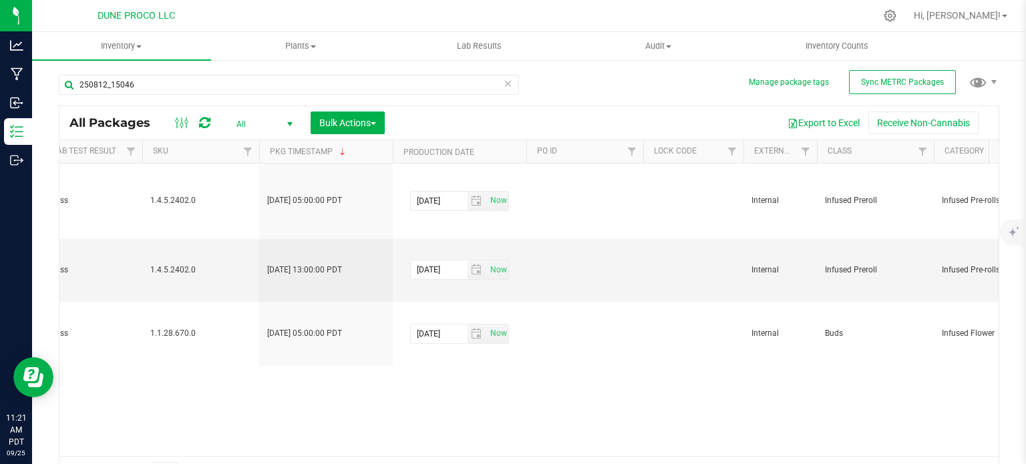
click at [134, 365] on div "Action Action Edit attributes Global inventory Locate package Package audit log…" at bounding box center [528, 310] width 939 height 293
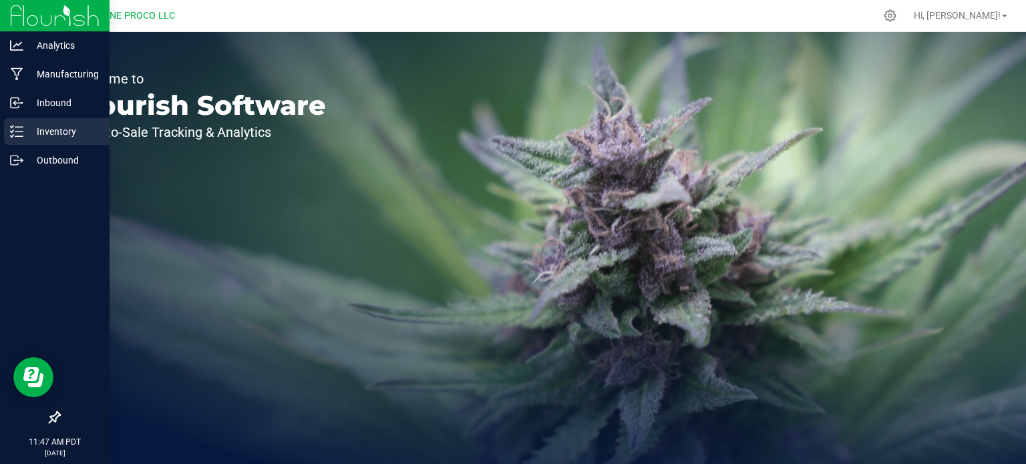
click at [49, 136] on p "Inventory" at bounding box center [63, 132] width 80 height 16
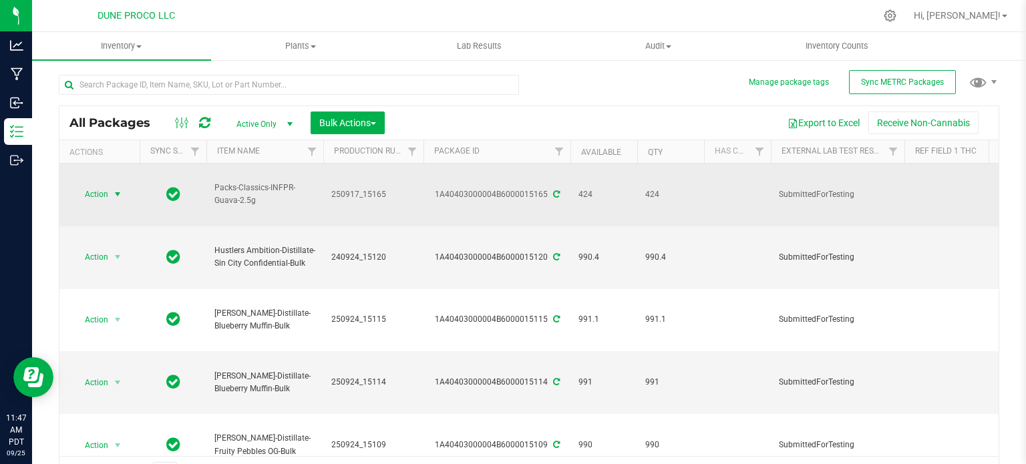
click at [102, 185] on span "Action" at bounding box center [91, 194] width 36 height 19
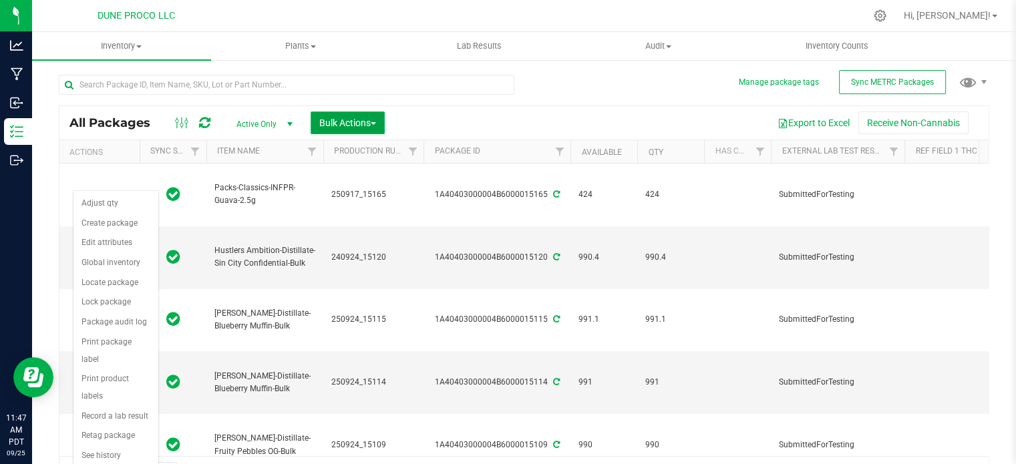
click at [353, 126] on span "Bulk Actions" at bounding box center [347, 123] width 57 height 11
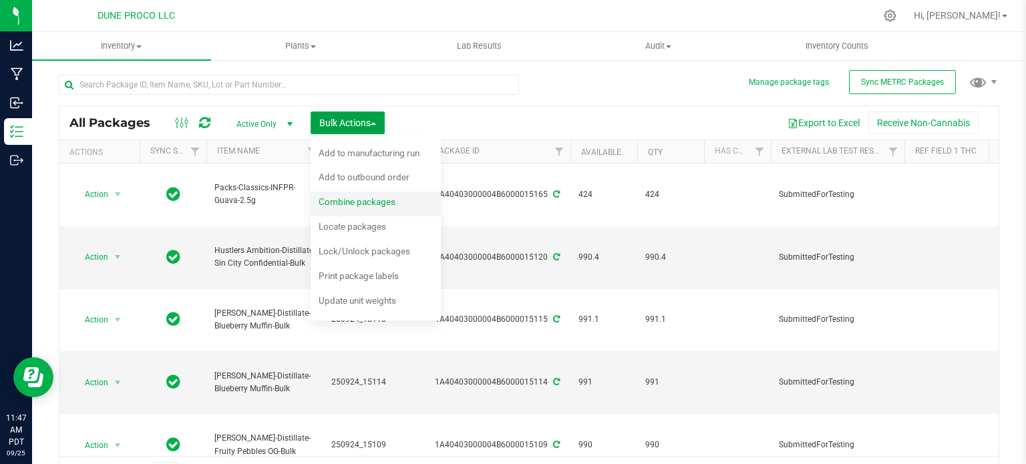
scroll to position [23, 0]
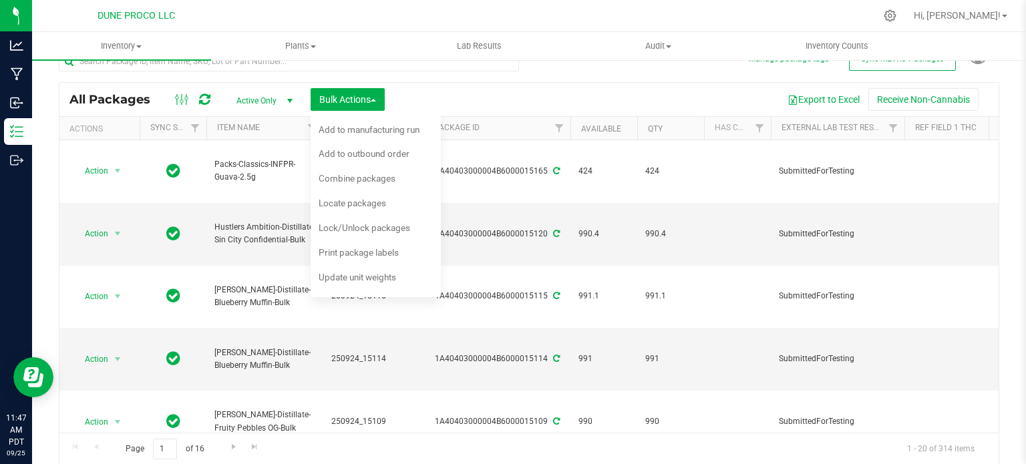
click at [583, 76] on div "All Packages Active Only Active Only Lab Samples Locked All External Internal B…" at bounding box center [529, 252] width 941 height 427
click at [534, 84] on div "All Packages Active Only Active Only Lab Samples Locked All External Internal B…" at bounding box center [528, 99] width 939 height 33
click at [472, 98] on div "Export to Excel Receive Non-Cannabis" at bounding box center [692, 99] width 594 height 23
click at [378, 104] on button "Bulk Actions" at bounding box center [348, 99] width 74 height 23
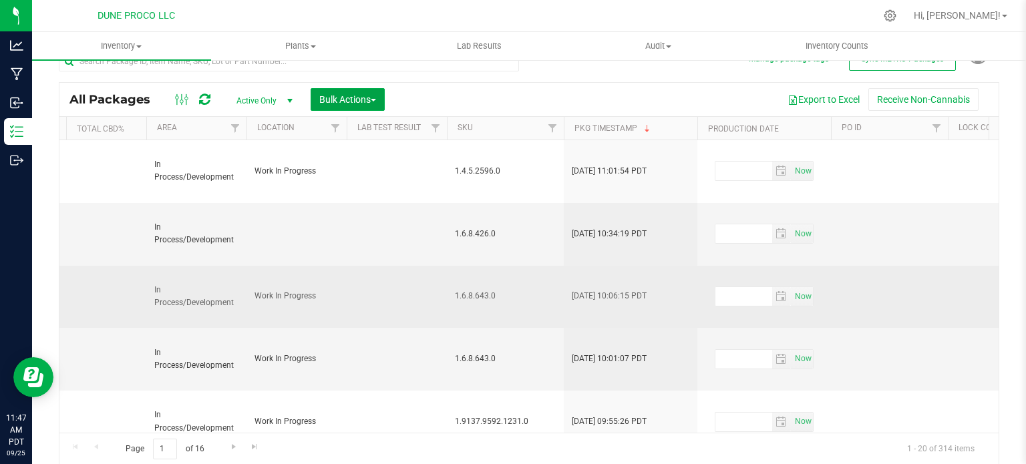
scroll to position [0, 1753]
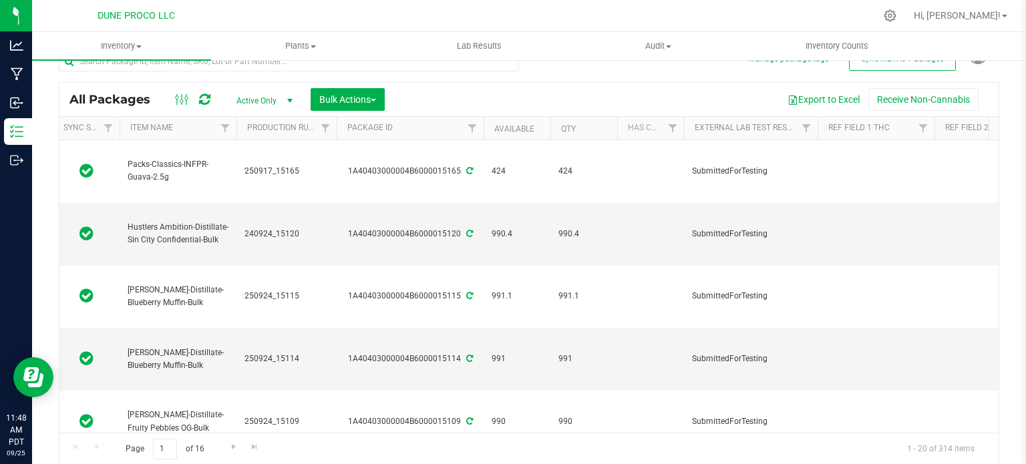
click at [48, 246] on div "Manage package tags Sync METRC Packages All Packages Active Only Active Only La…" at bounding box center [529, 239] width 994 height 408
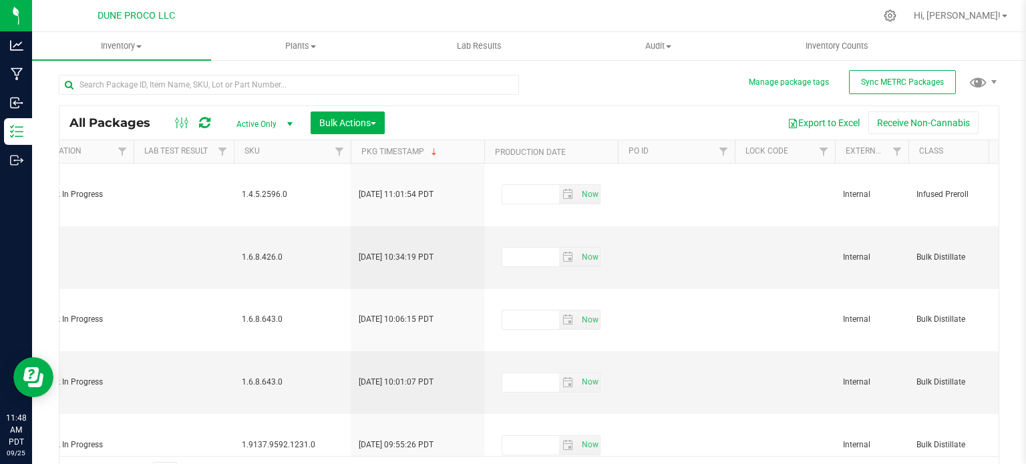
drag, startPoint x: 498, startPoint y: 168, endPoint x: 593, endPoint y: 358, distance: 211.9
click at [602, 84] on div "All Packages Active Only Active Only Lab Samples Locked All External Internal B…" at bounding box center [529, 275] width 941 height 427
click at [941, 53] on ul "Inventory All packages All inventory Waste log Create inventory Plants All plan…" at bounding box center [545, 46] width 1026 height 29
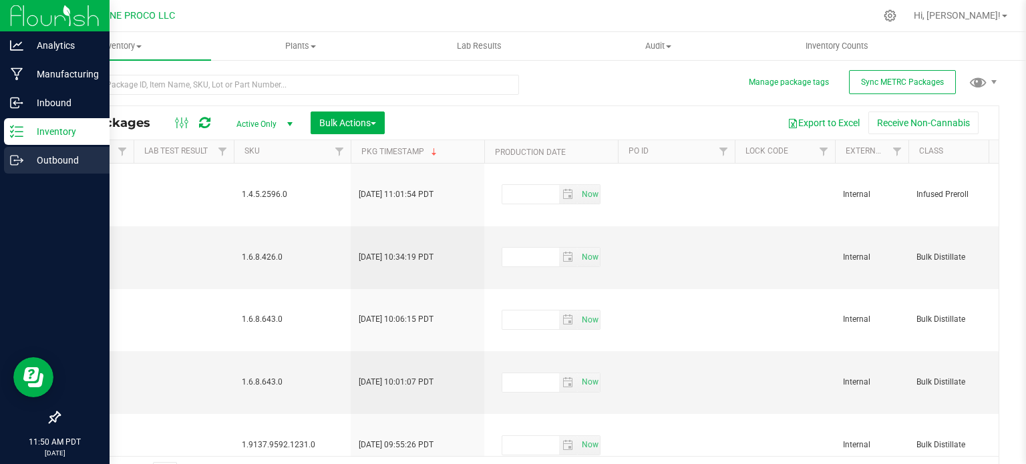
click at [21, 150] on div "Outbound" at bounding box center [57, 160] width 106 height 27
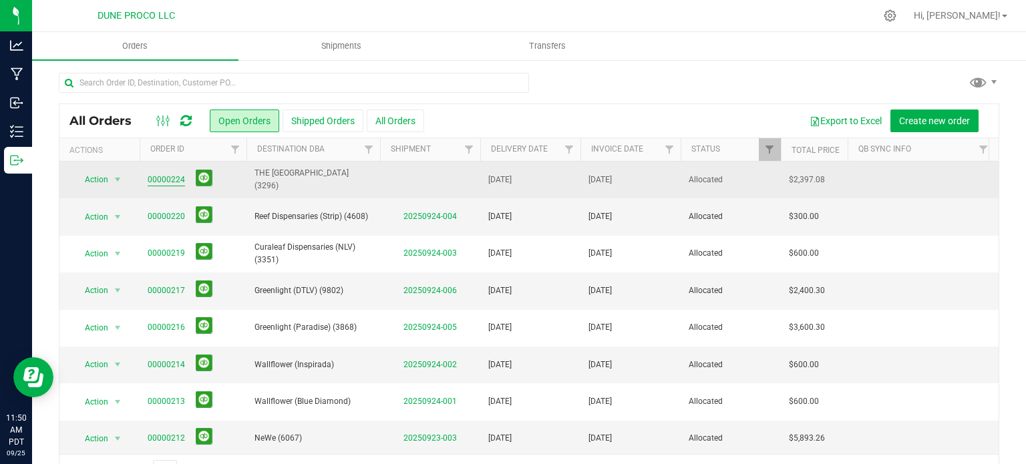
click at [169, 179] on link "00000224" at bounding box center [166, 180] width 37 height 13
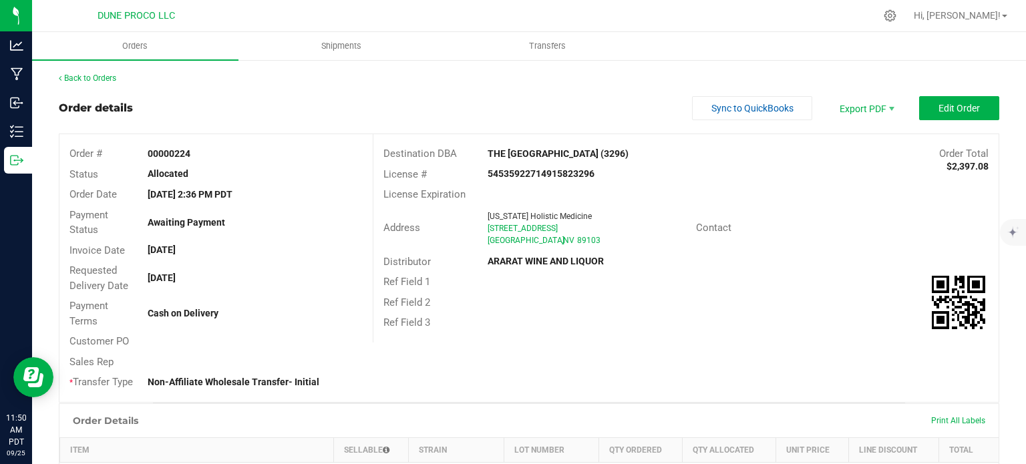
click at [724, 352] on div "Order # 00000224 Status Allocated Order Date Sep 23, 2025 2:36 PM PDT Payment S…" at bounding box center [528, 268] width 939 height 268
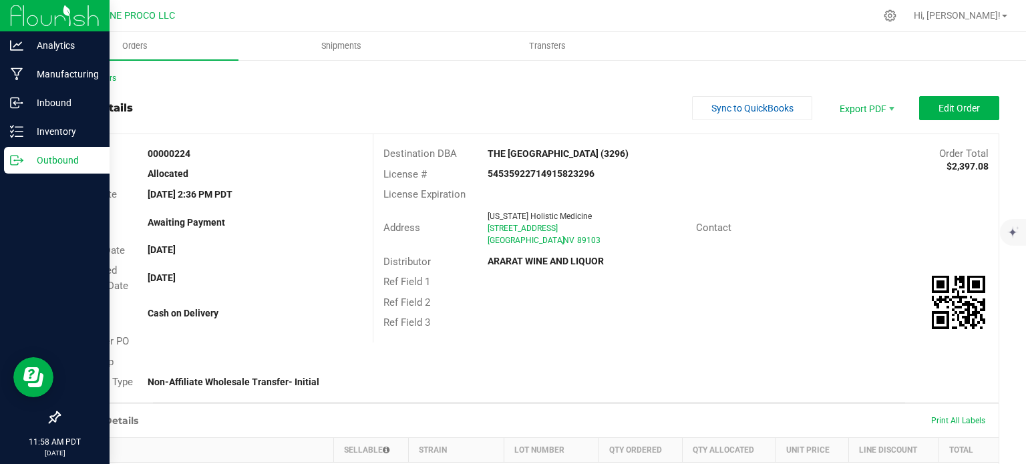
click at [10, 172] on div "Outbound" at bounding box center [57, 160] width 106 height 27
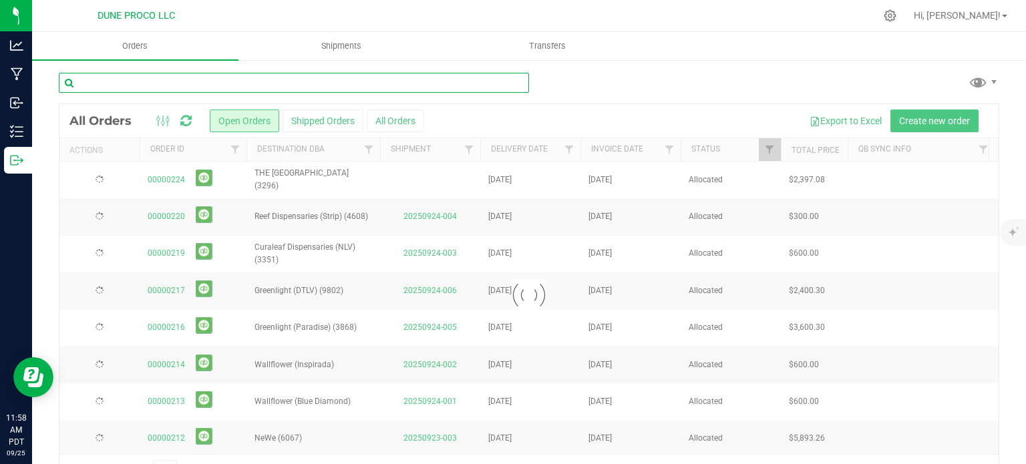
click at [124, 88] on input "text" at bounding box center [294, 83] width 470 height 20
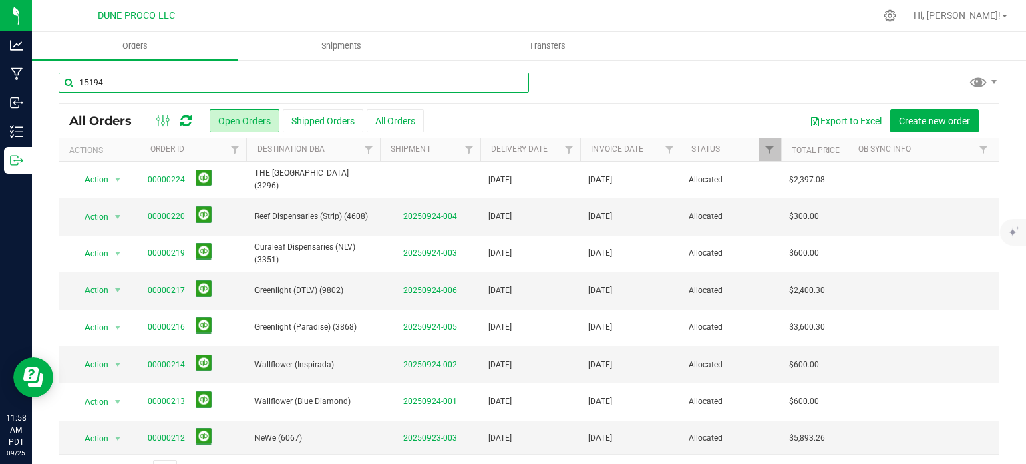
type input "15194"
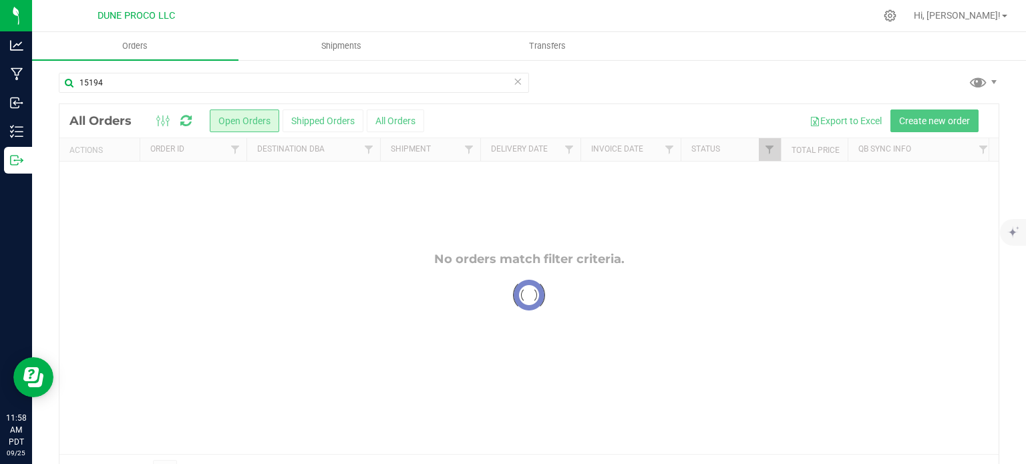
click at [37, 132] on div "15194 Loading... All Orders Open Orders Shipped Orders All Orders Export to Exc…" at bounding box center [529, 280] width 994 height 442
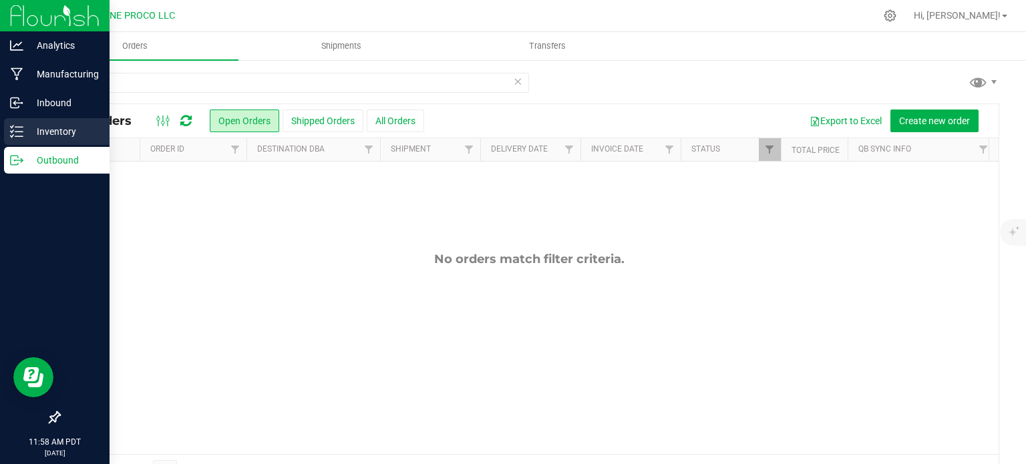
click at [21, 132] on line at bounding box center [18, 132] width 7 height 0
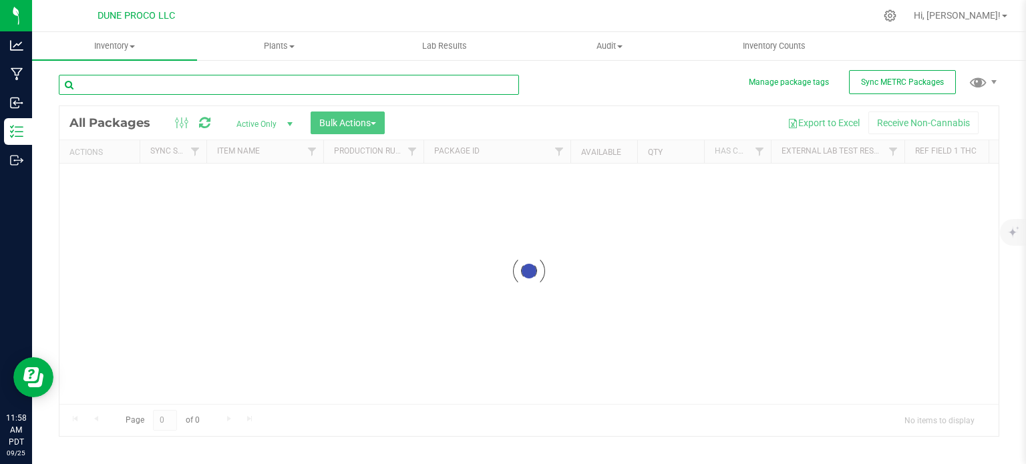
click at [166, 82] on input "text" at bounding box center [289, 85] width 460 height 20
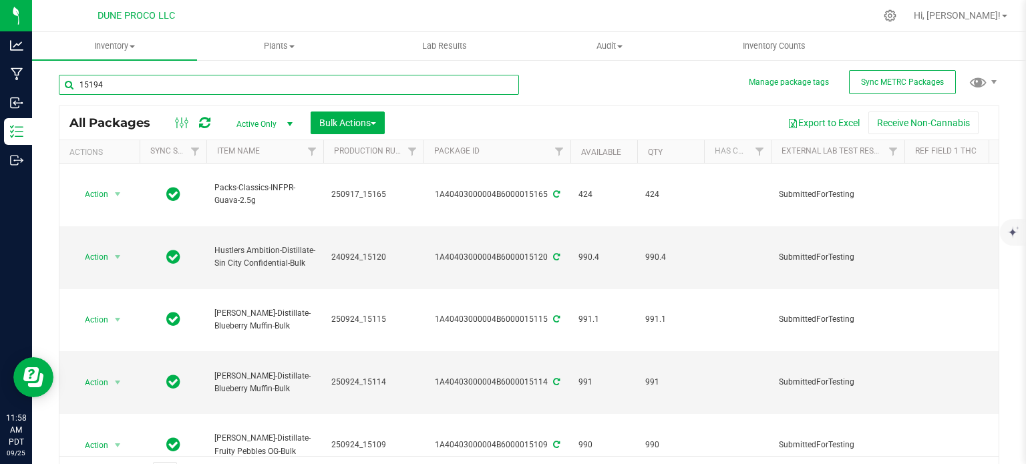
type input "15194"
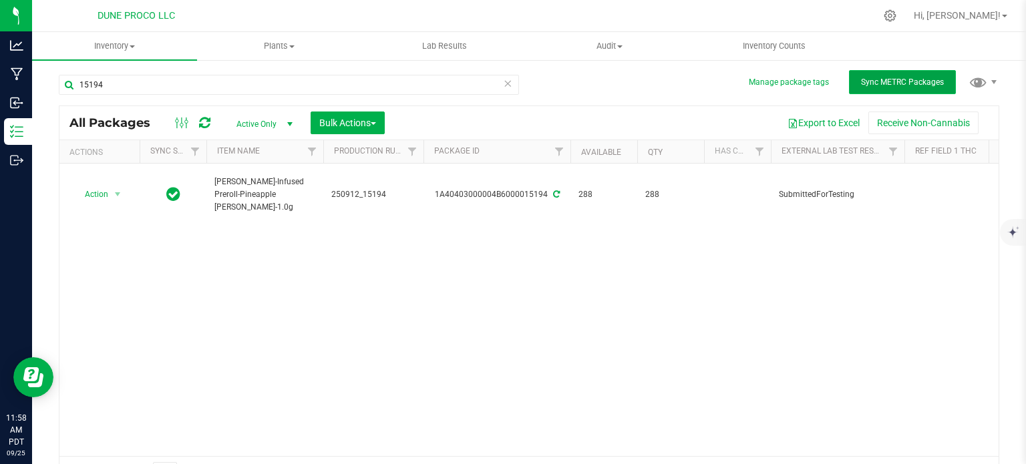
click at [863, 92] on button "Sync METRC Packages" at bounding box center [902, 82] width 107 height 24
